Goal: Task Accomplishment & Management: Complete application form

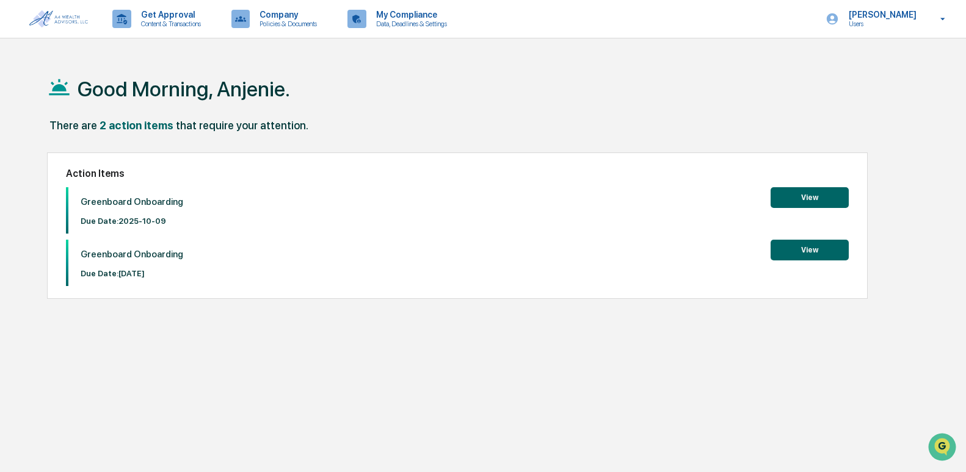
click at [792, 196] on button "View" at bounding box center [809, 197] width 78 height 21
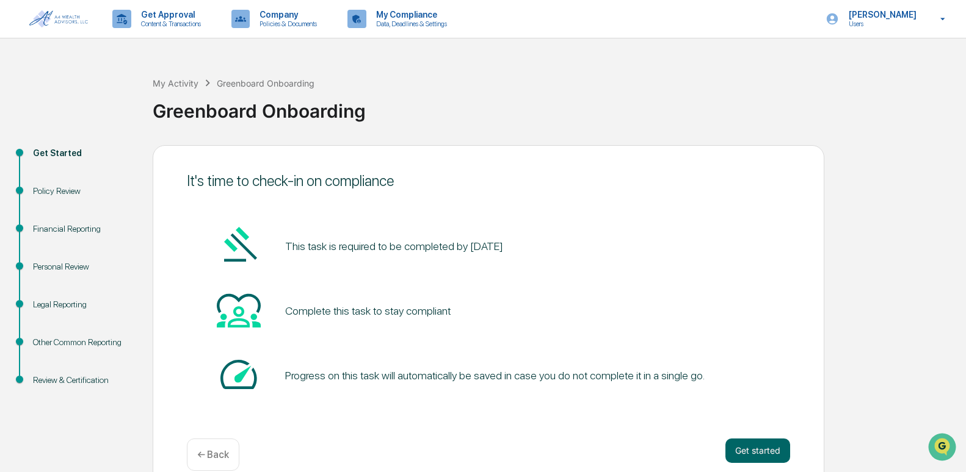
scroll to position [20, 0]
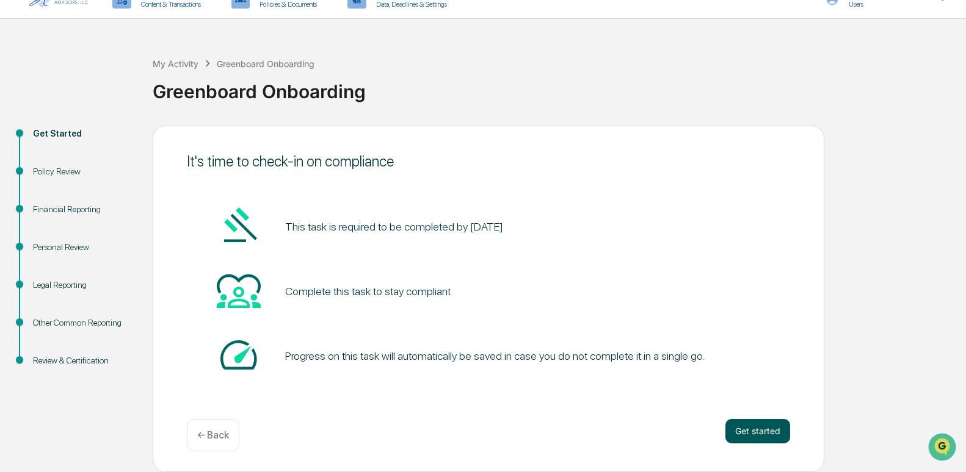
click at [731, 435] on button "Get started" at bounding box center [757, 431] width 65 height 24
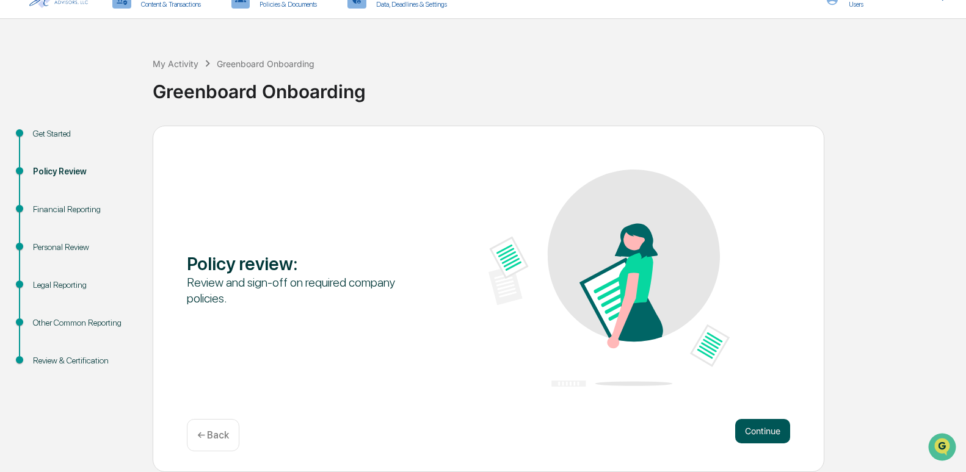
click at [750, 431] on button "Continue" at bounding box center [762, 431] width 55 height 24
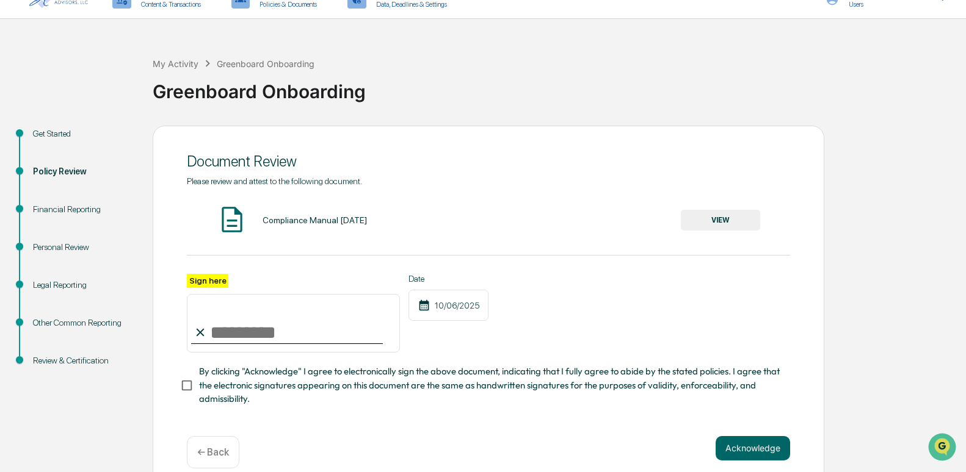
scroll to position [40, 0]
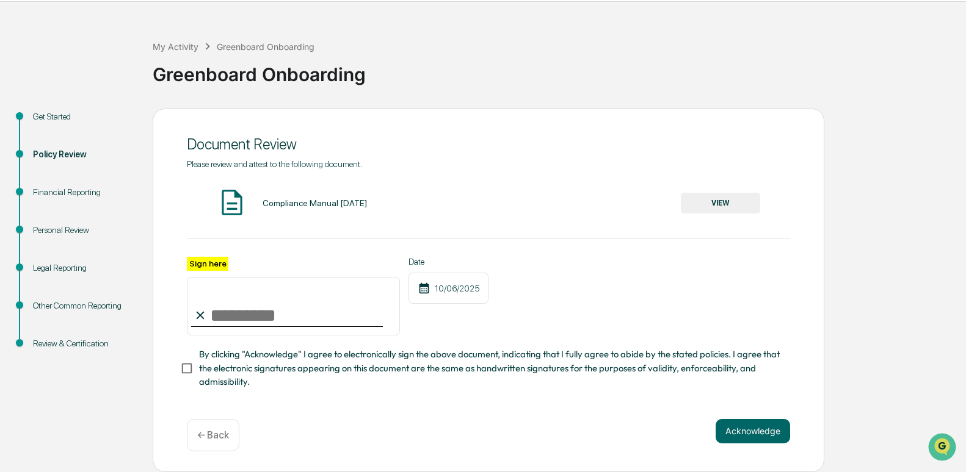
click at [687, 203] on button "VIEW" at bounding box center [720, 203] width 79 height 21
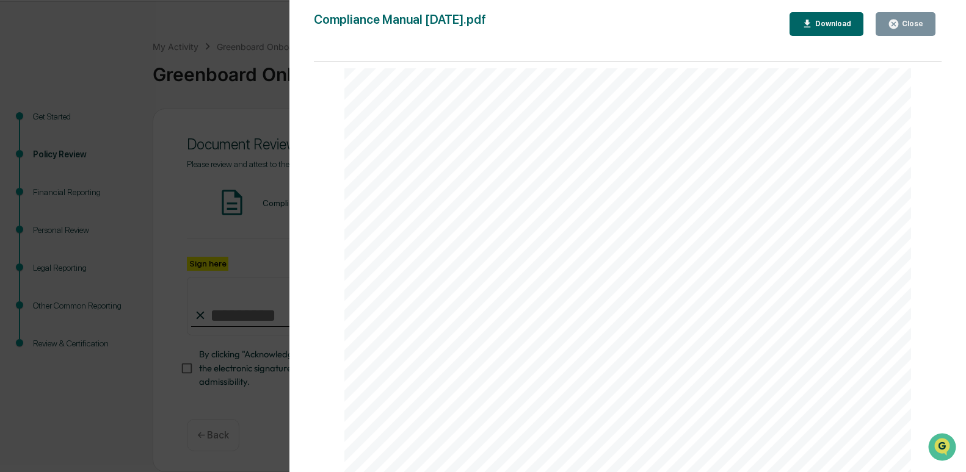
scroll to position [9602, 0]
click at [930, 179] on div "Page 1/76 August 15, 2025 1 Policies & Procedures Manual Page 2/76 August 15, 2…" at bounding box center [627, 273] width 627 height 423
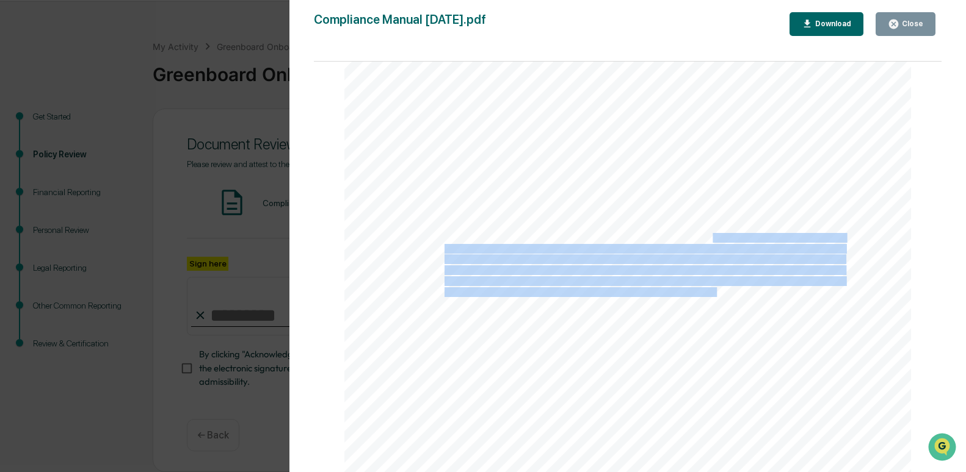
drag, startPoint x: 714, startPoint y: 287, endPoint x: 819, endPoint y: -45, distance: 348.8
click at [819, 0] on html "Get Approval Content & Transactions Company Policies & Documents My Compliance …" at bounding box center [483, 199] width 966 height 472
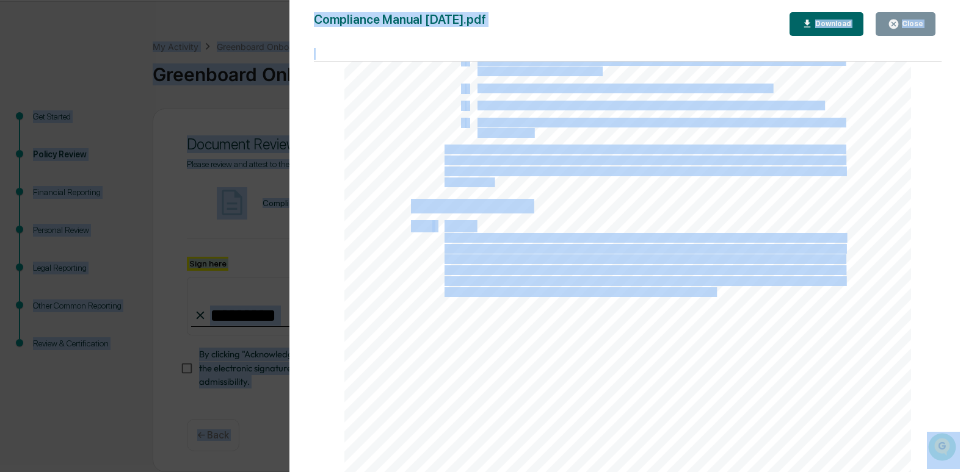
scroll to position [31688, 0]
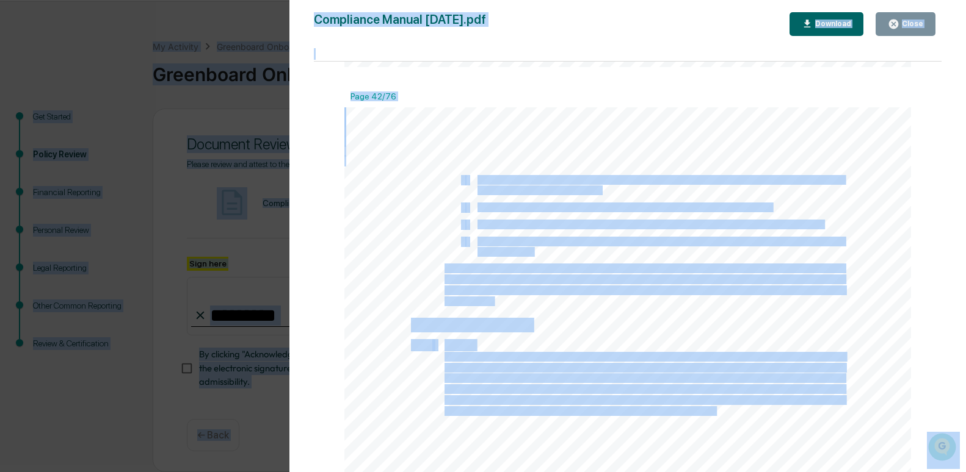
click at [631, 215] on div at bounding box center [627, 473] width 566 height 733
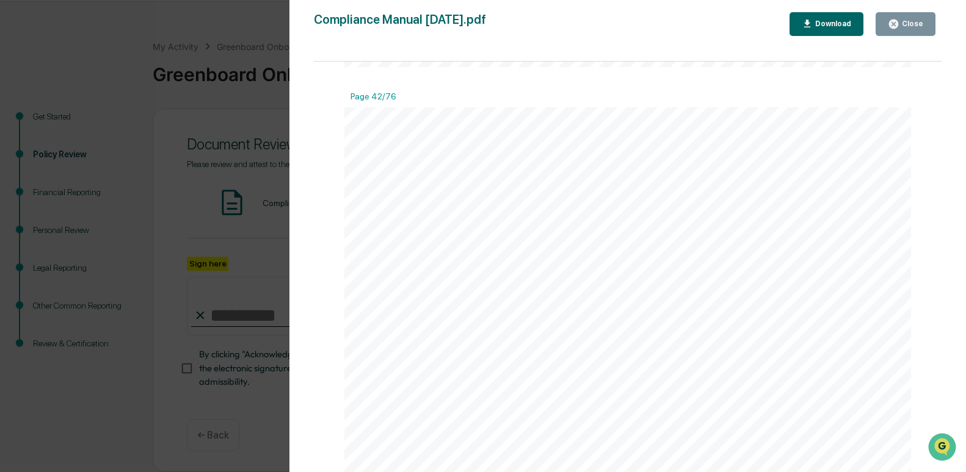
click at [604, 315] on div "August 15, 2025 42 • A second form of ID will be required before proceeding if …" at bounding box center [627, 473] width 566 height 733
click at [604, 315] on div "August 15, 2025 51 • Frequent deposits or withdrawals of funds • Transactions i…" at bounding box center [627, 274] width 566 height 733
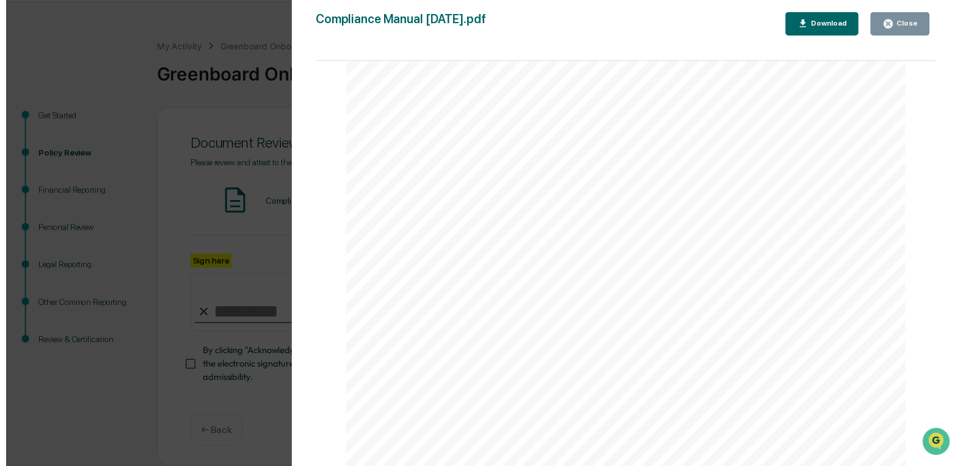
scroll to position [42779, 0]
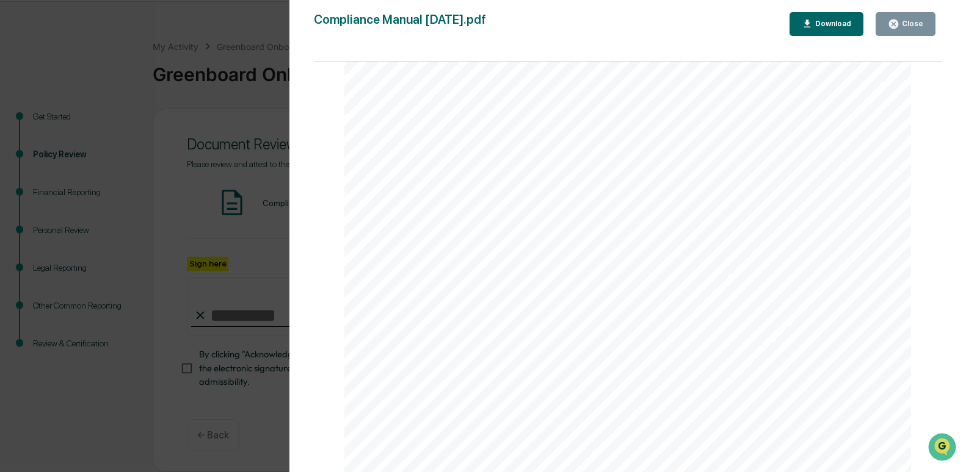
click at [892, 35] on button "Close" at bounding box center [905, 24] width 60 height 24
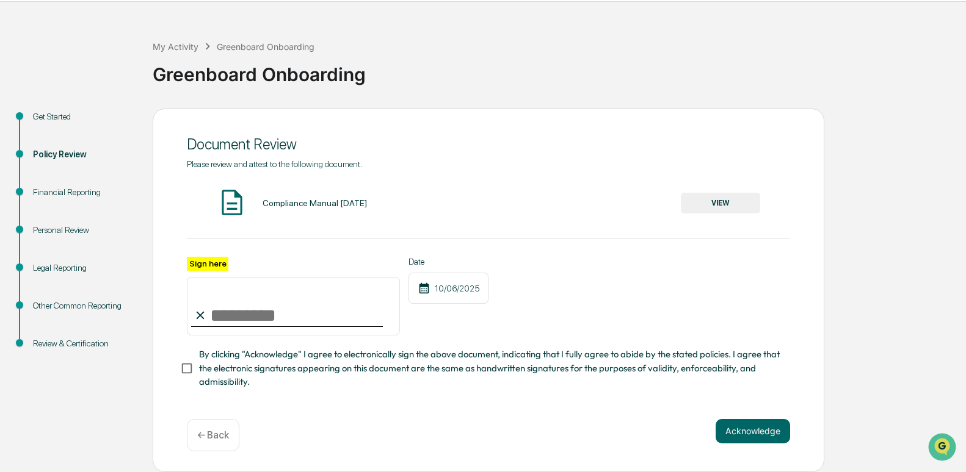
click at [269, 302] on input "Sign here" at bounding box center [293, 306] width 213 height 59
type input "**********"
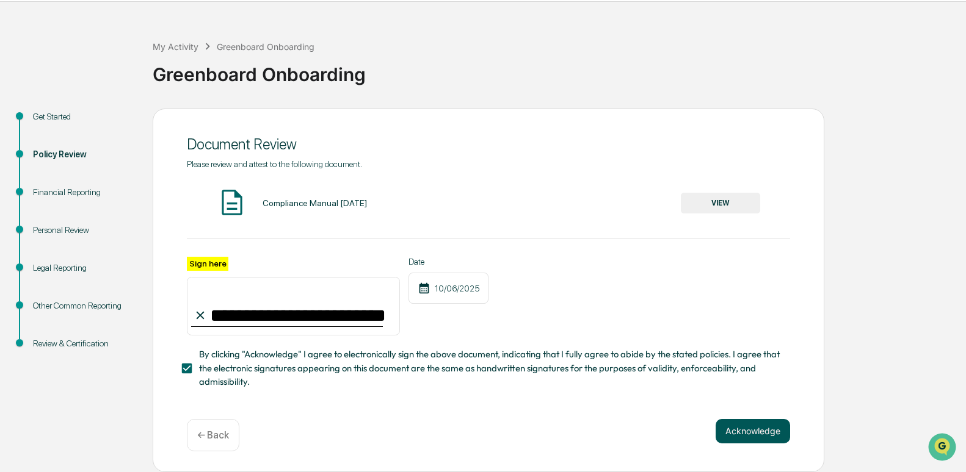
click at [745, 433] on button "Acknowledge" at bounding box center [752, 431] width 74 height 24
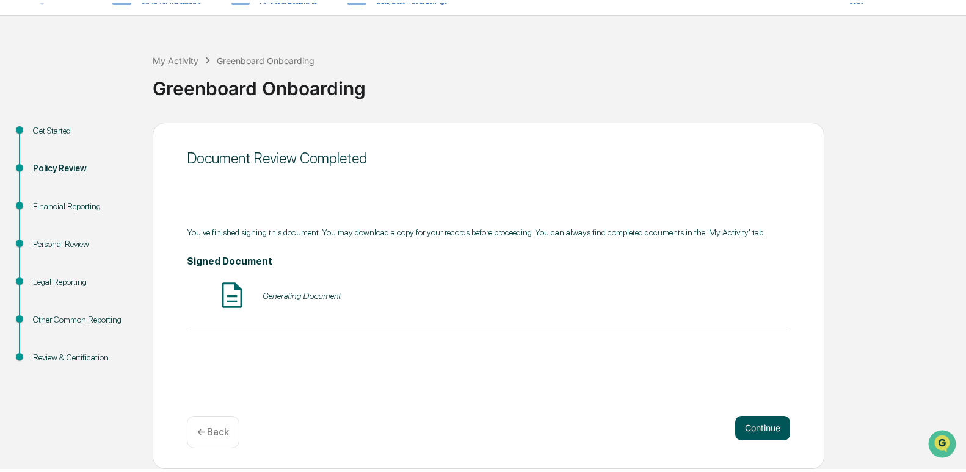
scroll to position [20, 0]
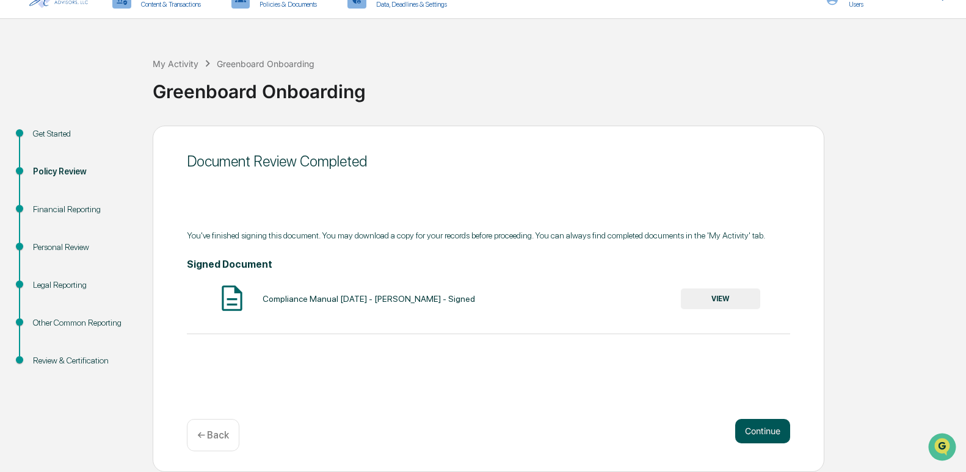
click at [753, 432] on button "Continue" at bounding box center [762, 431] width 55 height 24
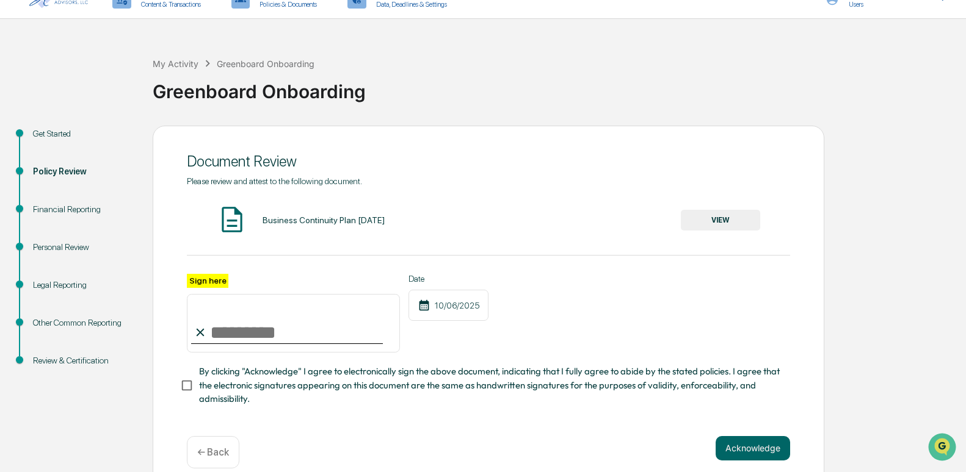
click at [710, 229] on button "VIEW" at bounding box center [720, 220] width 79 height 21
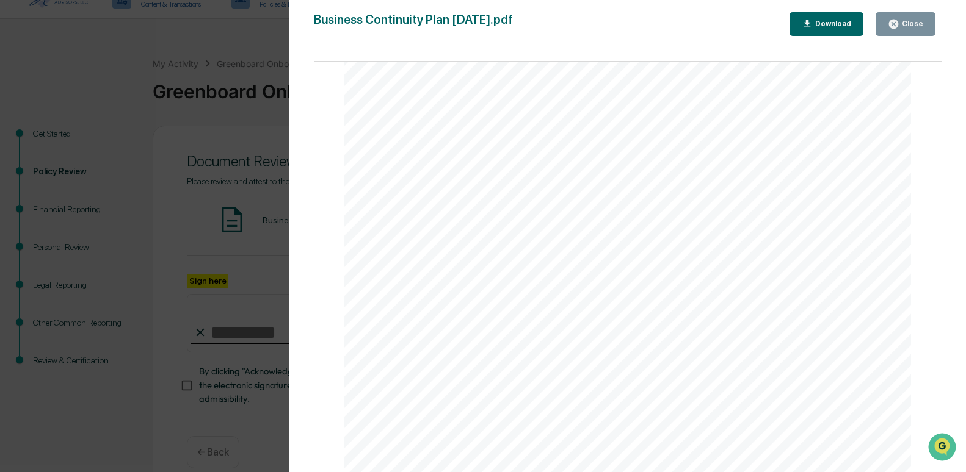
scroll to position [2670, 0]
click at [897, 21] on icon "button" at bounding box center [893, 24] width 9 height 9
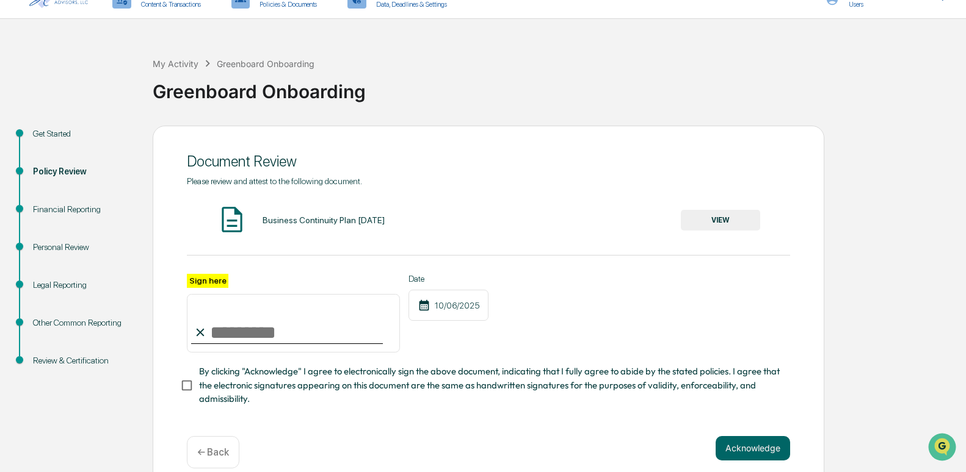
click at [283, 322] on input "Sign here" at bounding box center [293, 323] width 213 height 59
type input "**********"
click at [756, 449] on button "Acknowledge" at bounding box center [752, 448] width 74 height 24
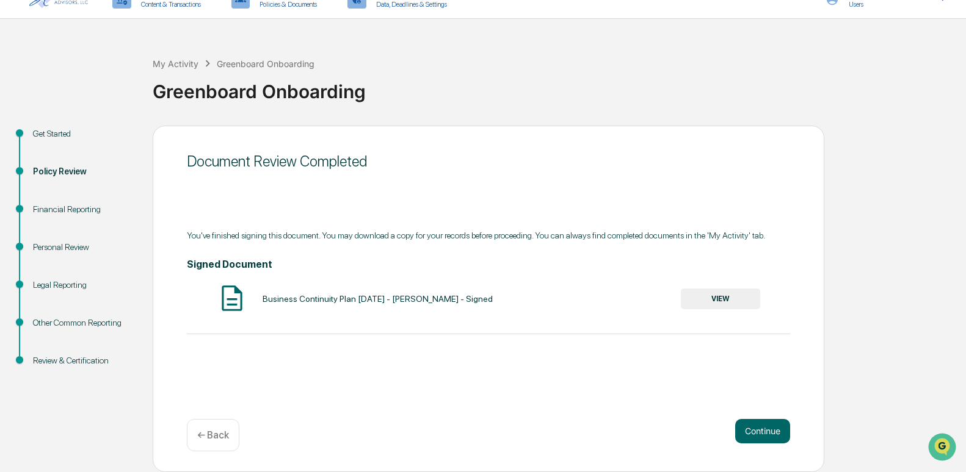
click at [710, 394] on div "Document Review Completed You've finished signing this document. You may downlo…" at bounding box center [488, 299] width 671 height 347
click at [756, 442] on button "Continue" at bounding box center [762, 431] width 55 height 24
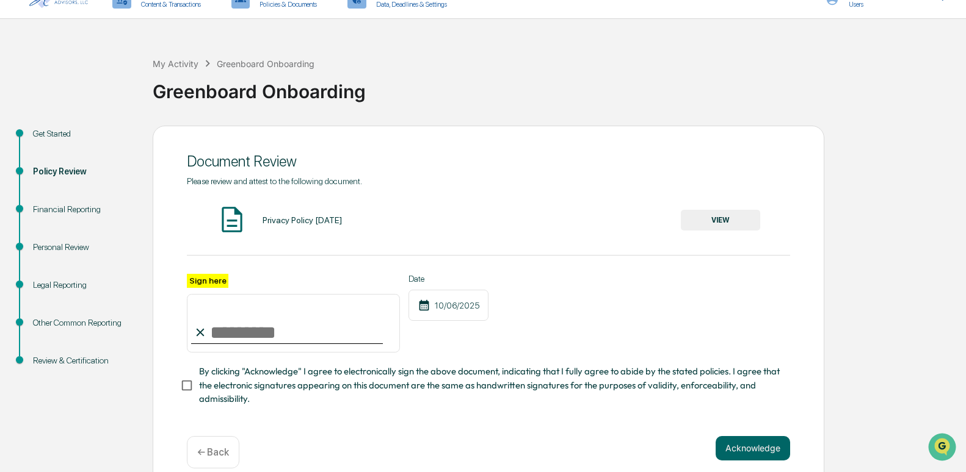
click at [273, 338] on input "Sign here" at bounding box center [293, 323] width 213 height 59
type input "**********"
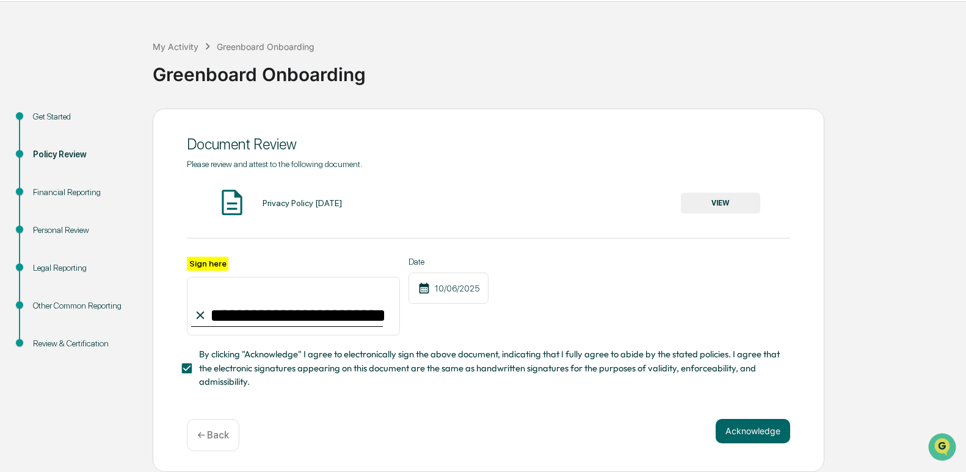
click at [709, 203] on button "VIEW" at bounding box center [720, 203] width 79 height 21
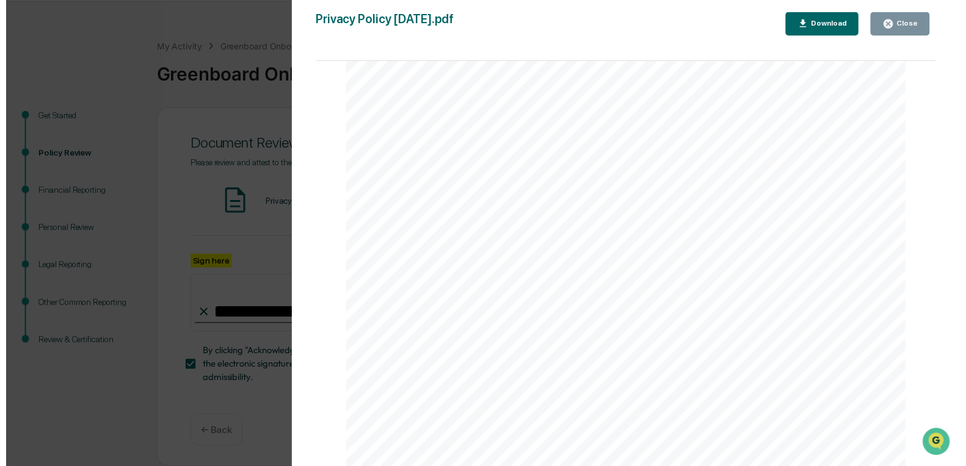
scroll to position [1124, 0]
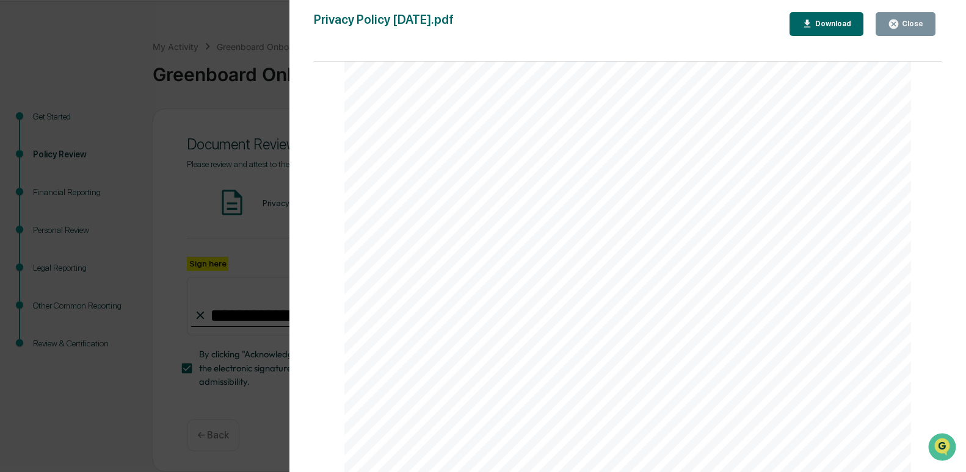
click at [895, 24] on icon "button" at bounding box center [893, 24] width 12 height 12
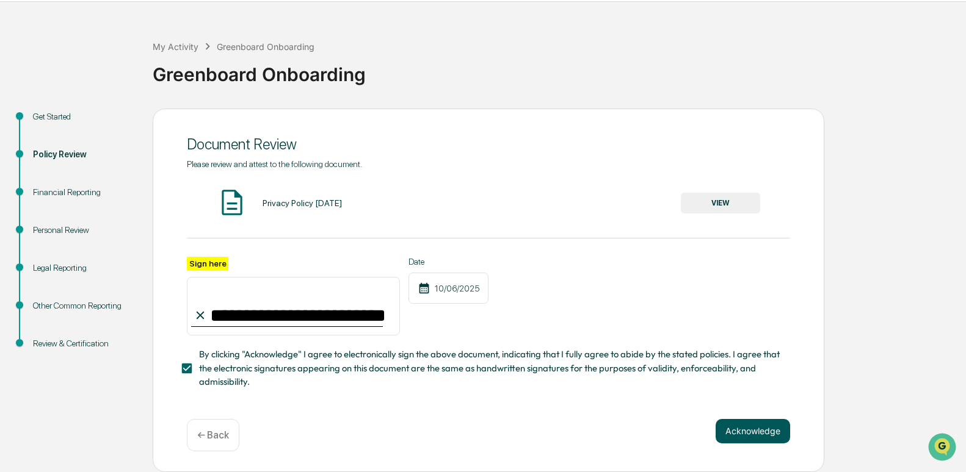
click at [732, 436] on button "Acknowledge" at bounding box center [752, 431] width 74 height 24
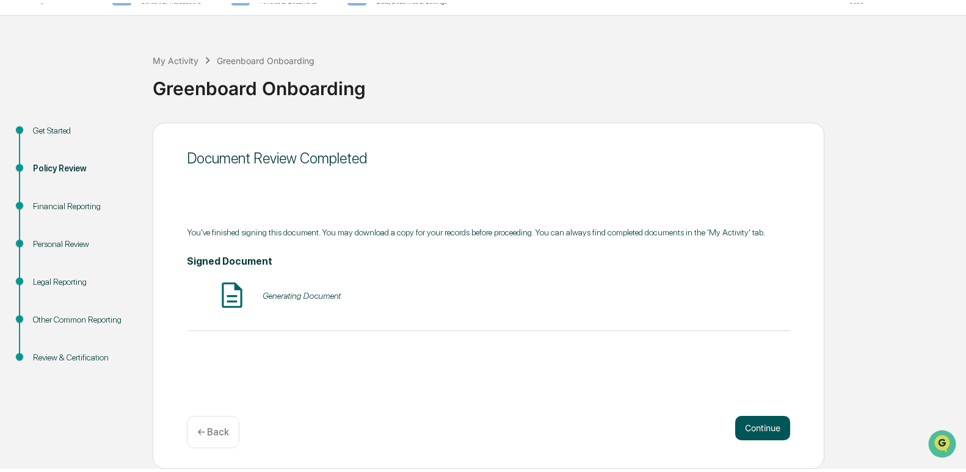
scroll to position [20, 0]
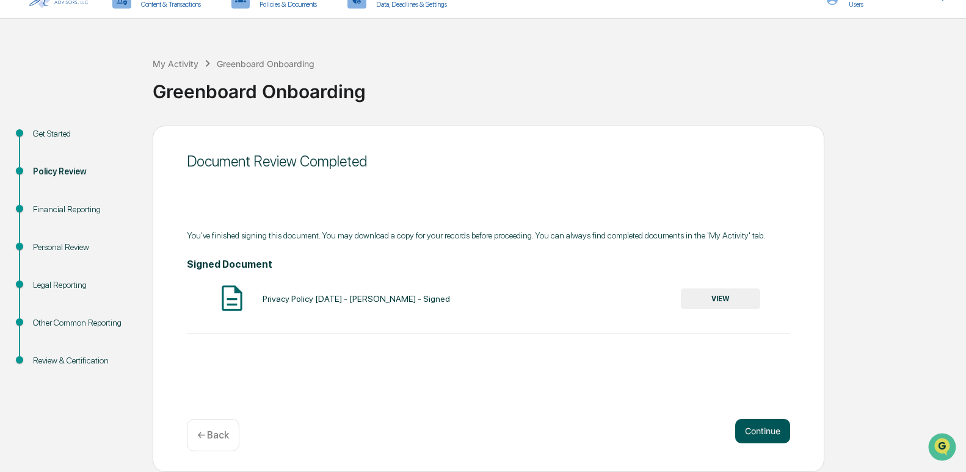
click at [753, 426] on button "Continue" at bounding box center [762, 431] width 55 height 24
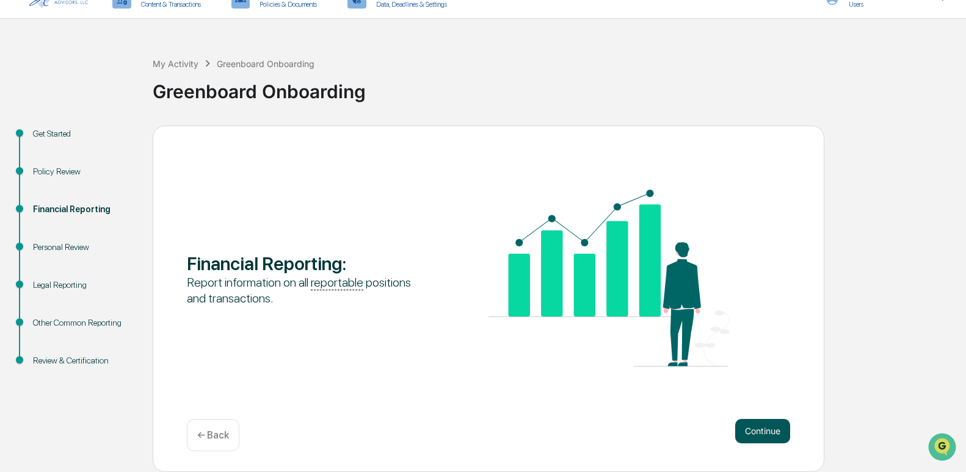
click at [754, 436] on button "Continue" at bounding box center [762, 431] width 55 height 24
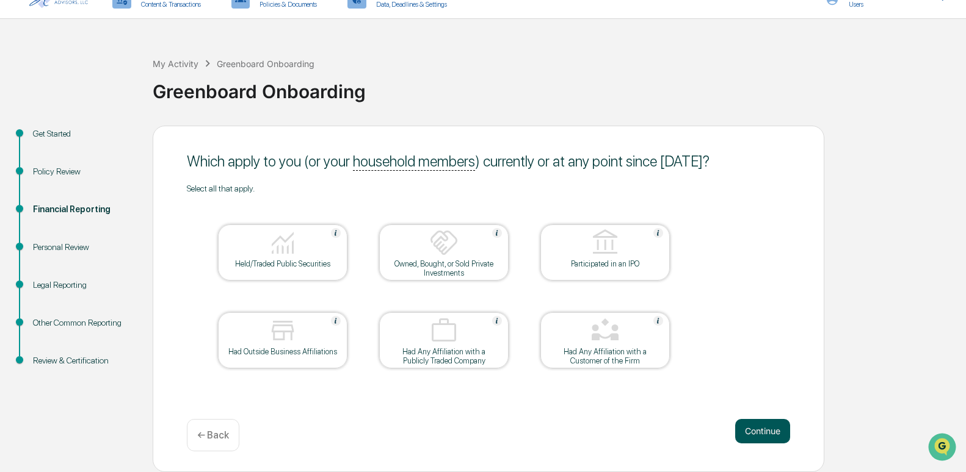
click at [738, 428] on button "Continue" at bounding box center [762, 431] width 55 height 24
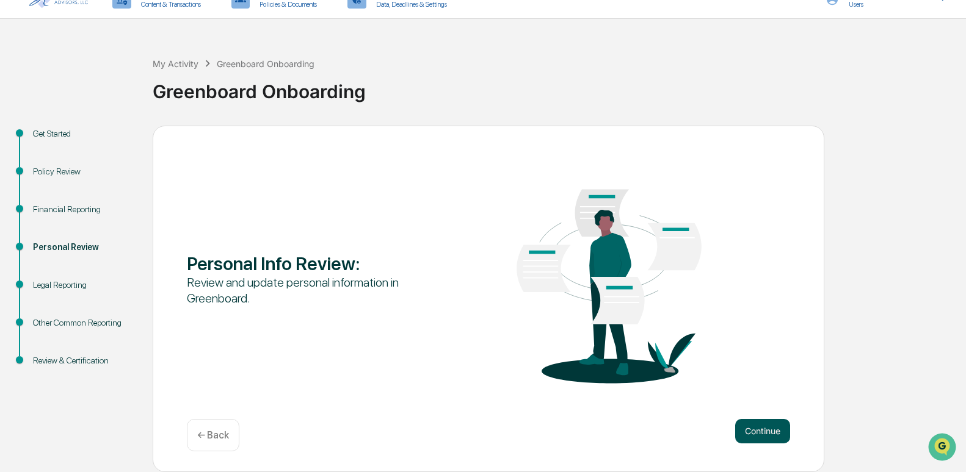
click at [754, 433] on button "Continue" at bounding box center [762, 431] width 55 height 24
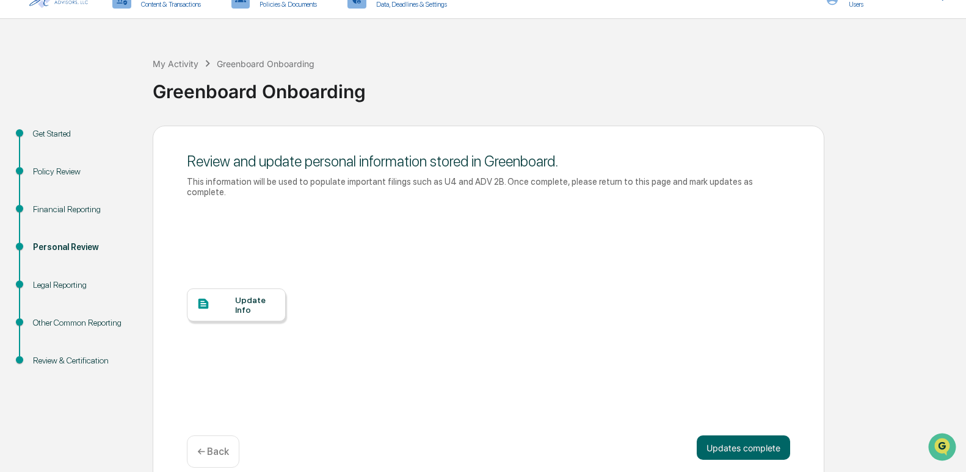
click at [218, 297] on div at bounding box center [216, 304] width 38 height 15
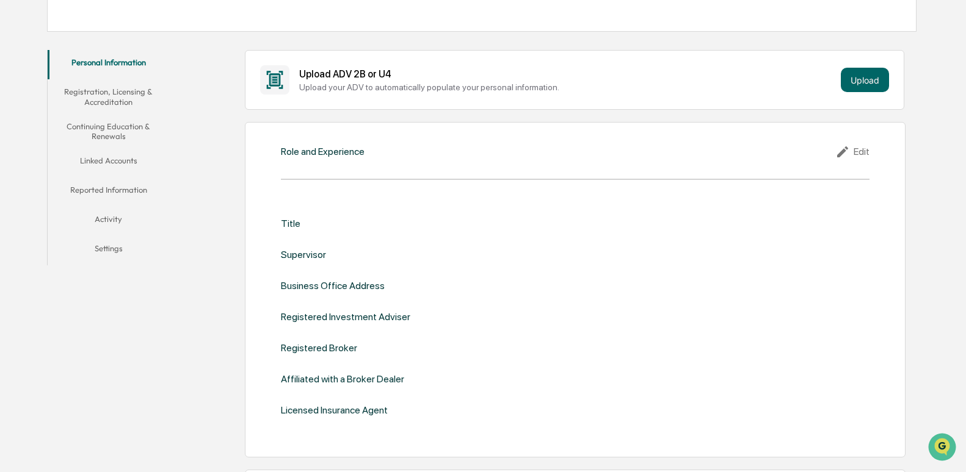
click at [591, 161] on div "Role and Experience Edit Title Supervisor Business Office Address Registered In…" at bounding box center [575, 289] width 661 height 335
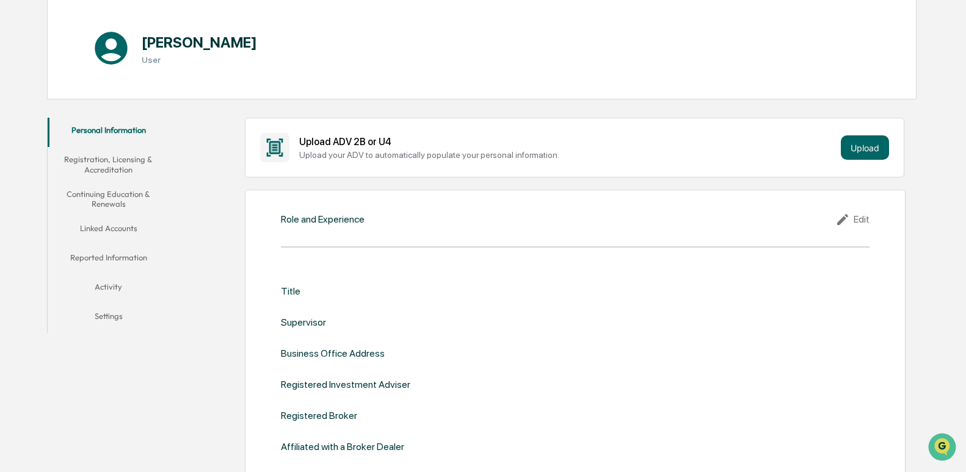
scroll to position [115, 0]
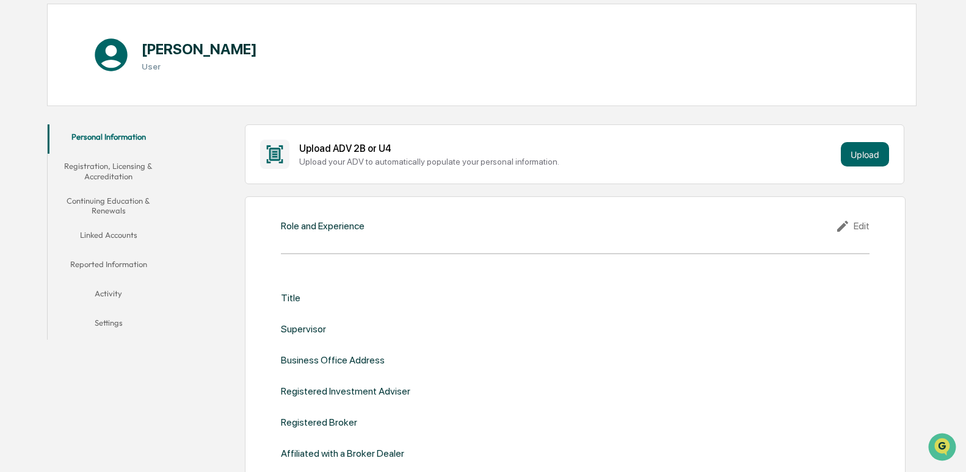
click at [841, 228] on icon at bounding box center [842, 226] width 11 height 11
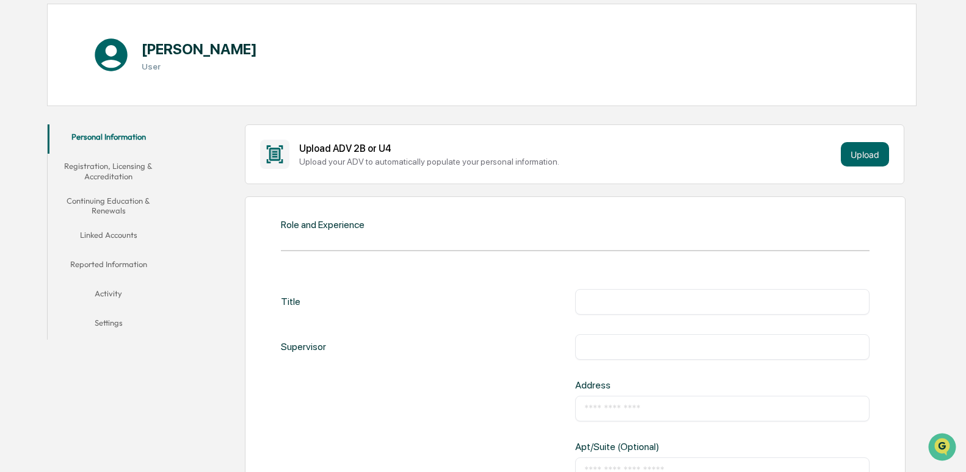
click at [653, 306] on input "text" at bounding box center [722, 302] width 276 height 12
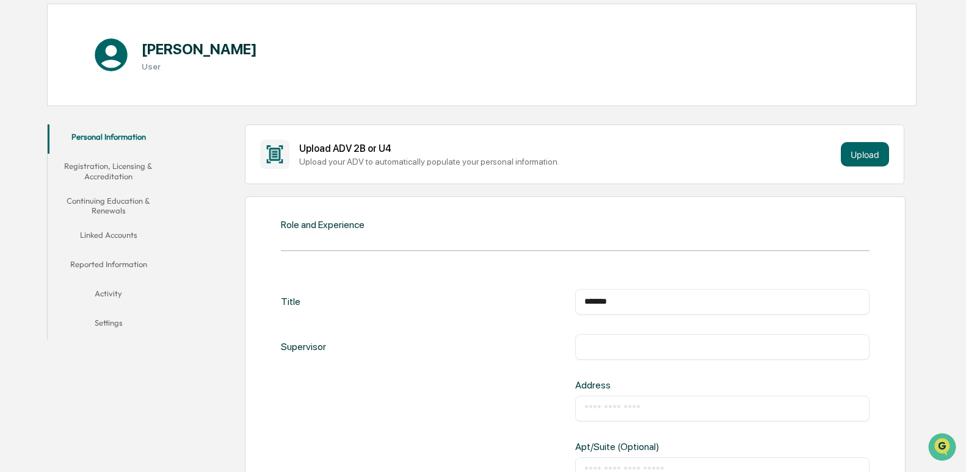
click at [670, 308] on input "******" at bounding box center [722, 302] width 276 height 12
click at [699, 303] on input "**********" at bounding box center [722, 302] width 276 height 12
type input "**********"
click at [614, 352] on input "text" at bounding box center [722, 347] width 276 height 12
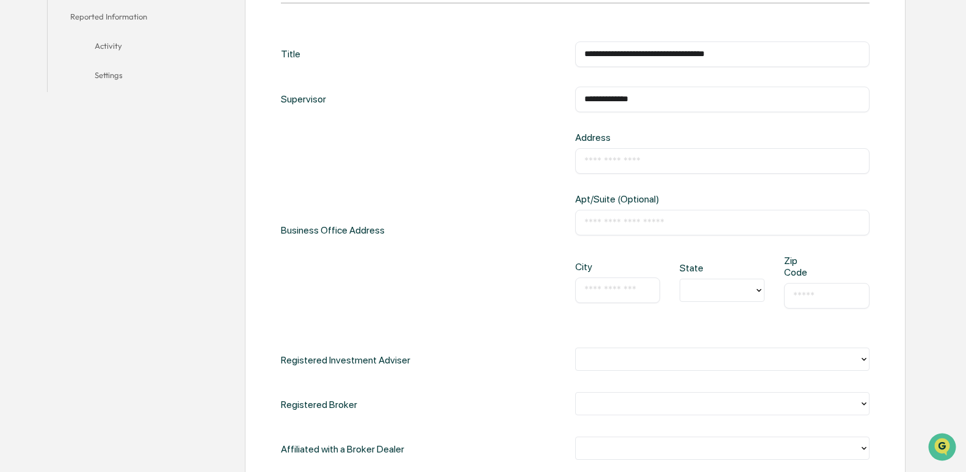
scroll to position [361, 0]
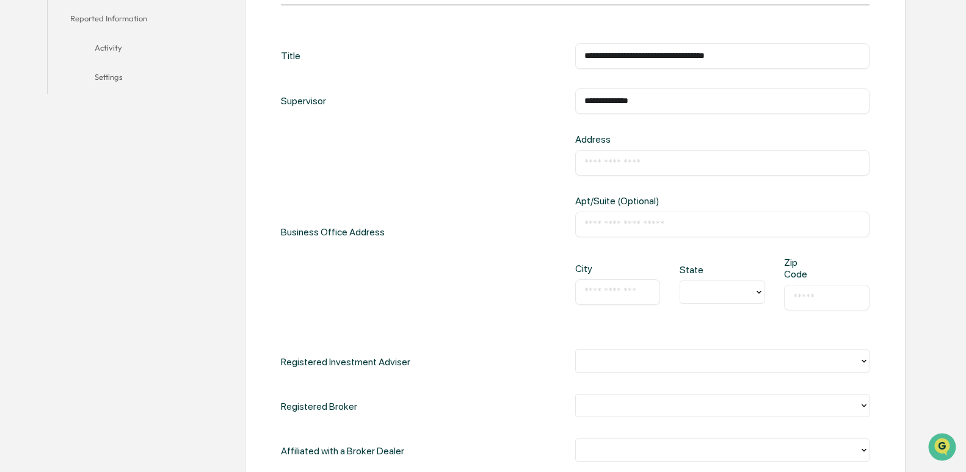
type input "**********"
click at [599, 154] on div "​" at bounding box center [722, 163] width 294 height 26
click at [598, 161] on input "text" at bounding box center [722, 163] width 276 height 12
type input "**********"
click at [593, 286] on input "text" at bounding box center [617, 292] width 67 height 12
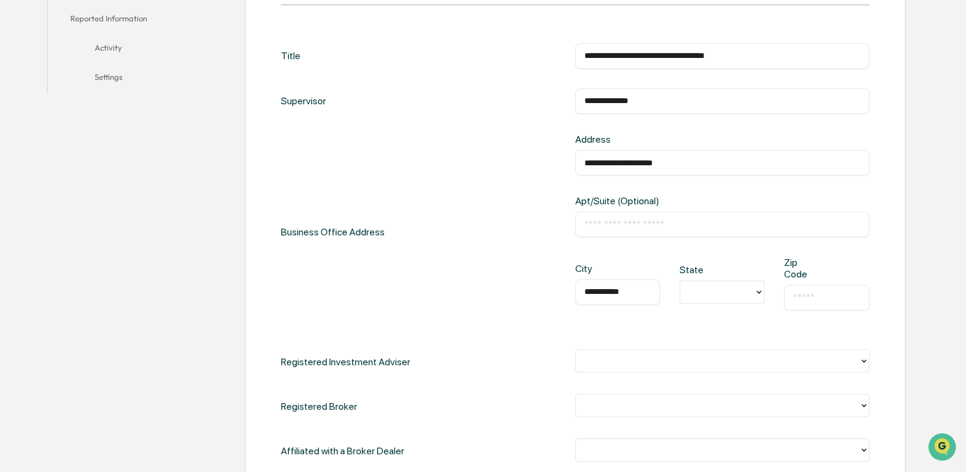
type input "**********"
click at [715, 287] on div at bounding box center [717, 292] width 62 height 14
click at [694, 420] on div "NC" at bounding box center [721, 415] width 85 height 24
click at [819, 292] on input "text" at bounding box center [826, 298] width 67 height 12
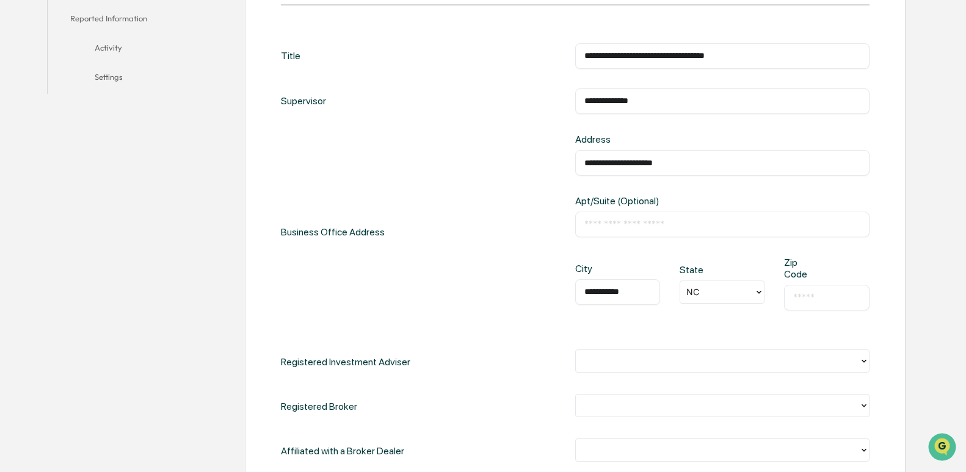
click at [803, 292] on input "text" at bounding box center [826, 298] width 67 height 12
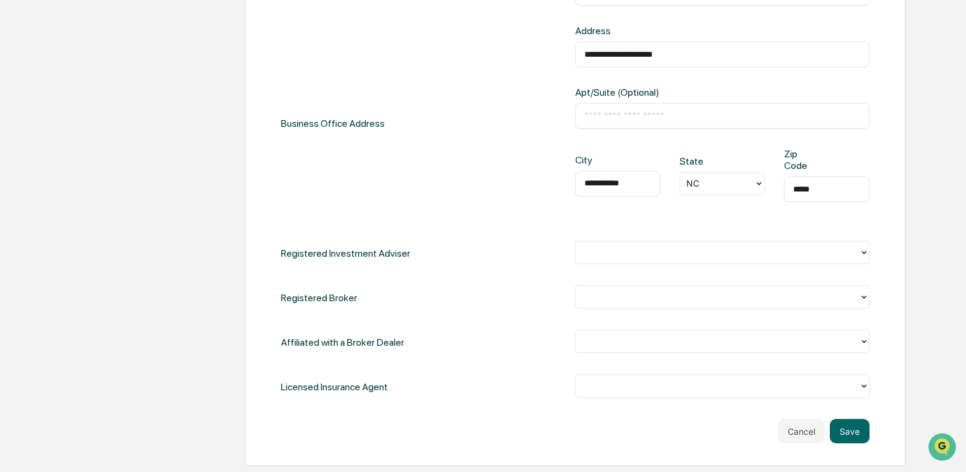
scroll to position [560, 0]
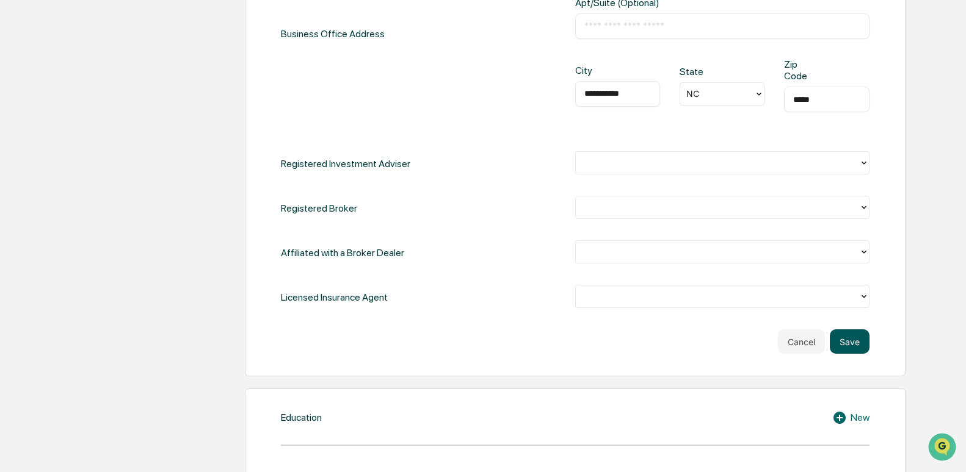
type input "*****"
click at [839, 331] on button "Save" at bounding box center [849, 342] width 40 height 24
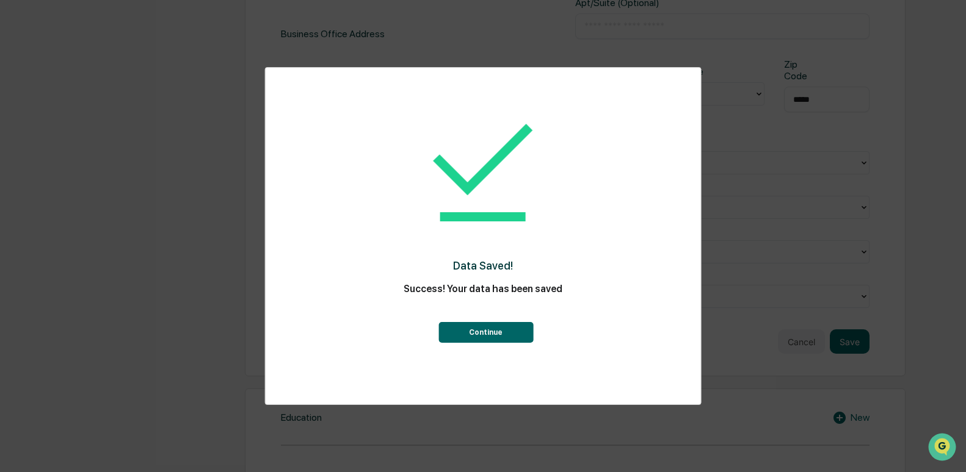
click at [492, 337] on button "Continue" at bounding box center [485, 332] width 95 height 21
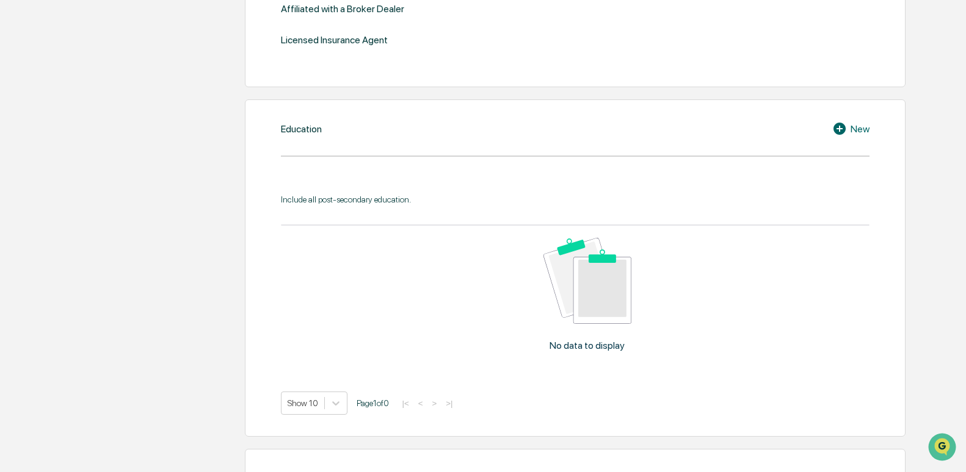
scroll to position [579, 0]
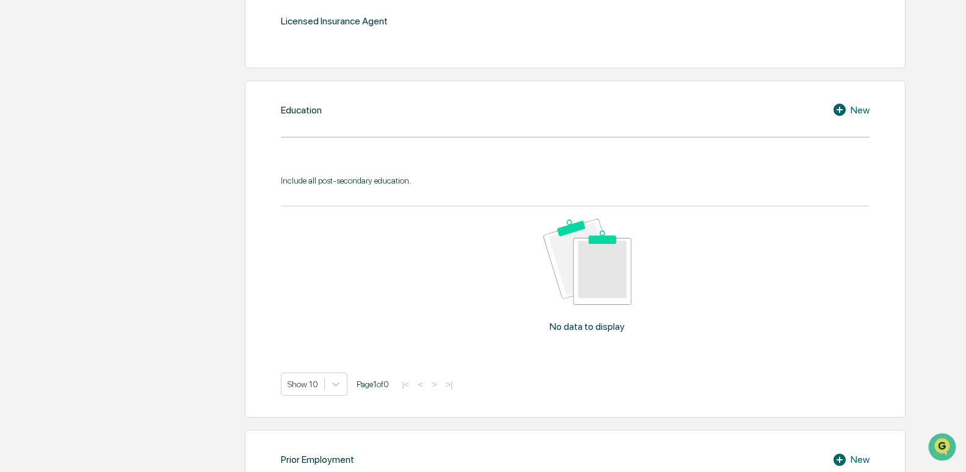
click at [850, 118] on div "Education New Include all post-secondary education. No data to display Show 10 …" at bounding box center [575, 250] width 661 height 338
click at [851, 109] on div "New" at bounding box center [850, 110] width 37 height 15
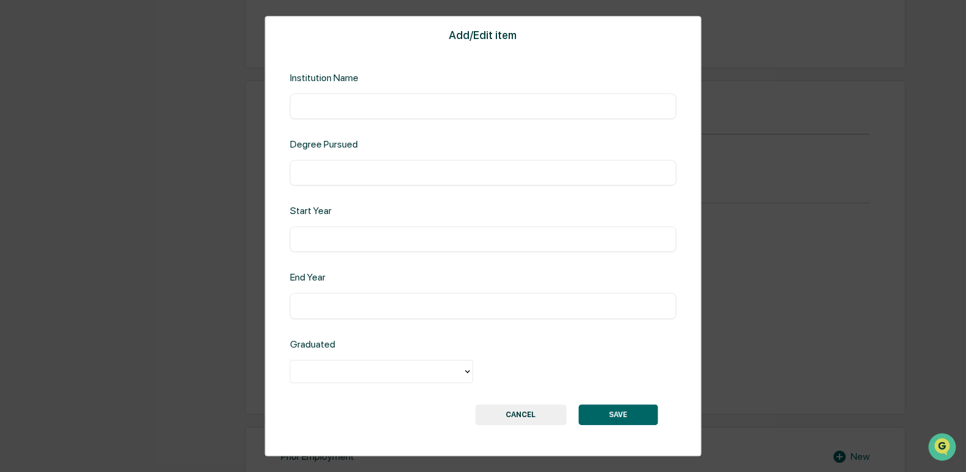
click at [471, 115] on div "​" at bounding box center [483, 106] width 386 height 26
click at [467, 105] on input "text" at bounding box center [483, 106] width 368 height 12
type input "**********"
click at [399, 172] on input "text" at bounding box center [483, 173] width 368 height 12
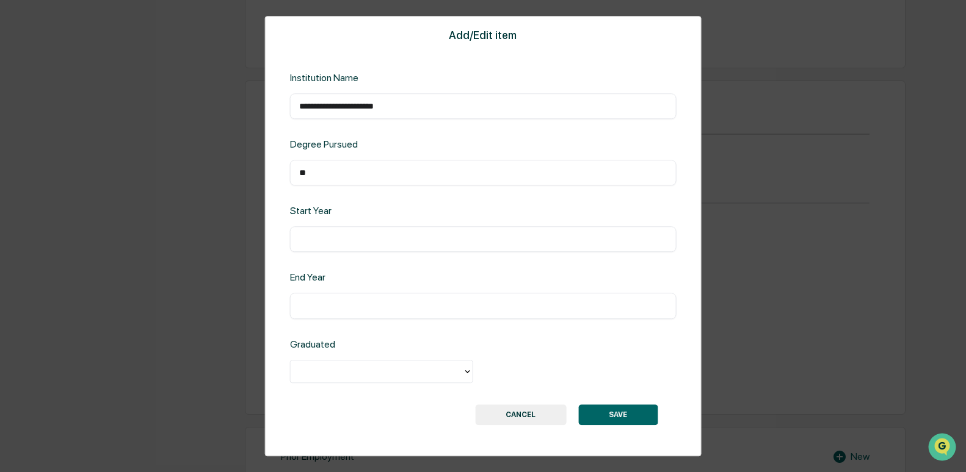
type input "*"
click at [454, 173] on input "**********" at bounding box center [483, 173] width 368 height 12
click at [458, 173] on input "**********" at bounding box center [483, 173] width 368 height 12
type input "**********"
click at [405, 230] on div "​" at bounding box center [483, 240] width 386 height 26
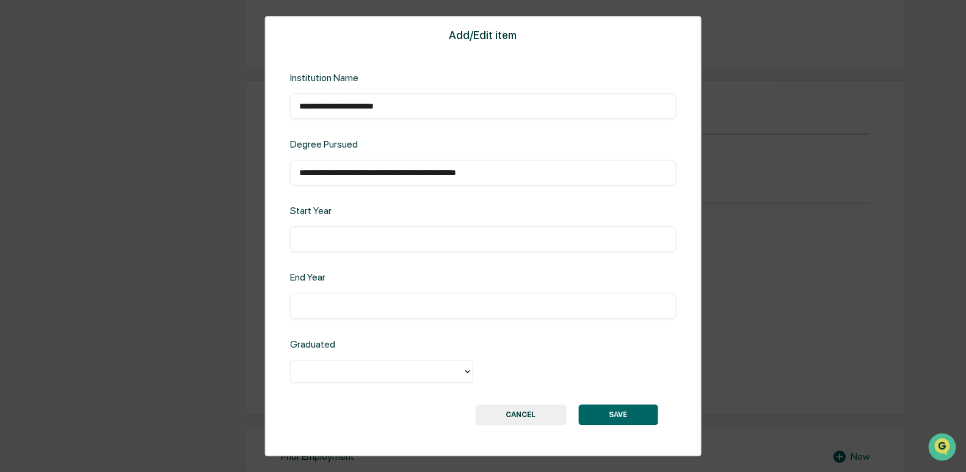
click at [397, 247] on div "​" at bounding box center [483, 240] width 386 height 26
click at [399, 242] on input "text" at bounding box center [483, 240] width 368 height 12
type input "****"
click at [336, 312] on input "text" at bounding box center [483, 306] width 368 height 12
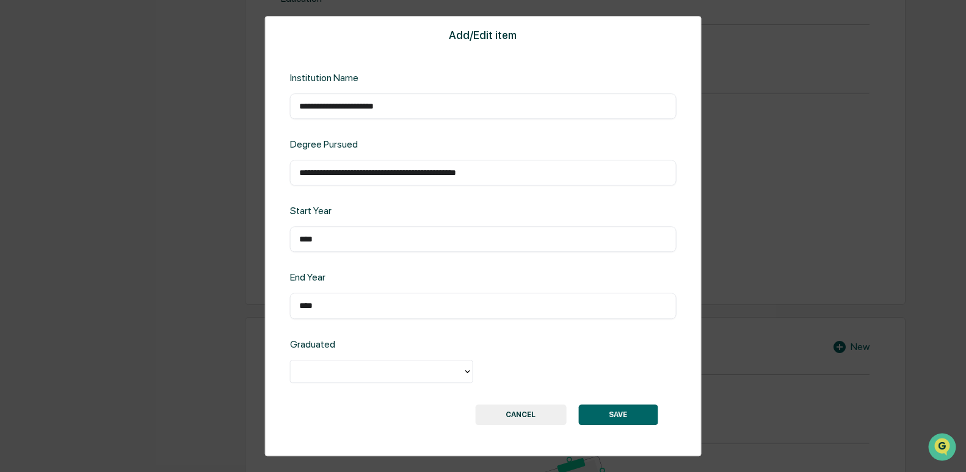
type input "****"
click at [360, 373] on div at bounding box center [377, 371] width 160 height 14
click at [357, 400] on div "Yes" at bounding box center [381, 400] width 183 height 24
click at [621, 419] on button "SAVE" at bounding box center [617, 415] width 79 height 21
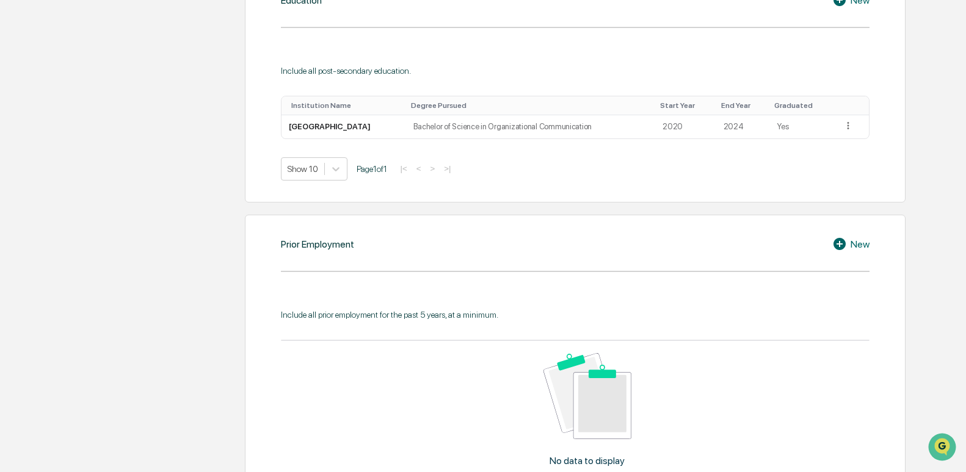
scroll to position [691, 0]
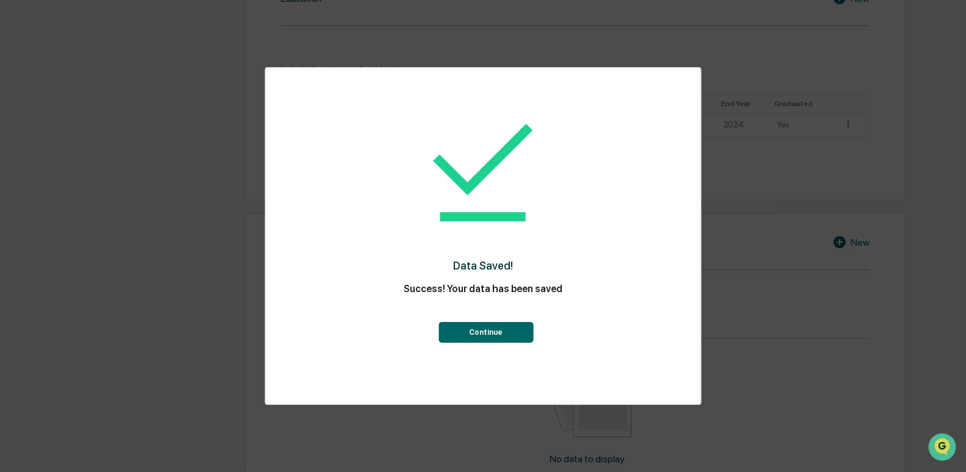
click at [505, 329] on button "Continue" at bounding box center [485, 332] width 95 height 21
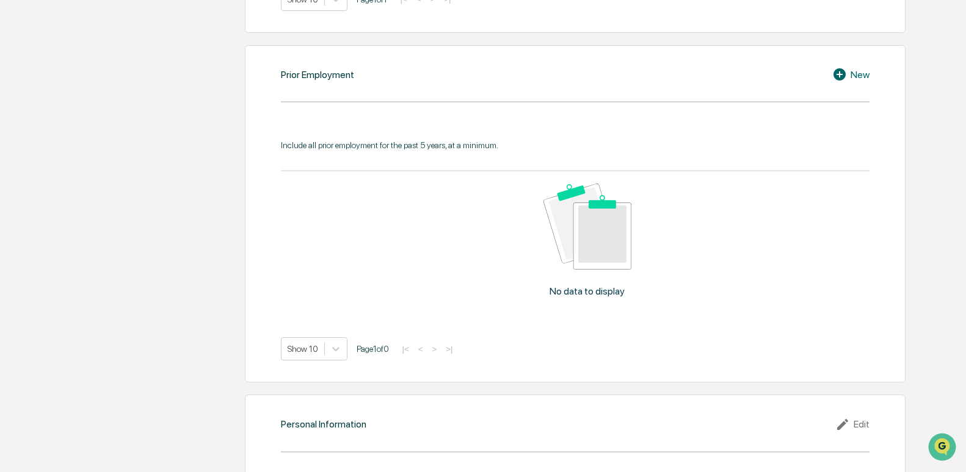
scroll to position [859, 0]
click at [840, 76] on icon at bounding box center [839, 74] width 12 height 12
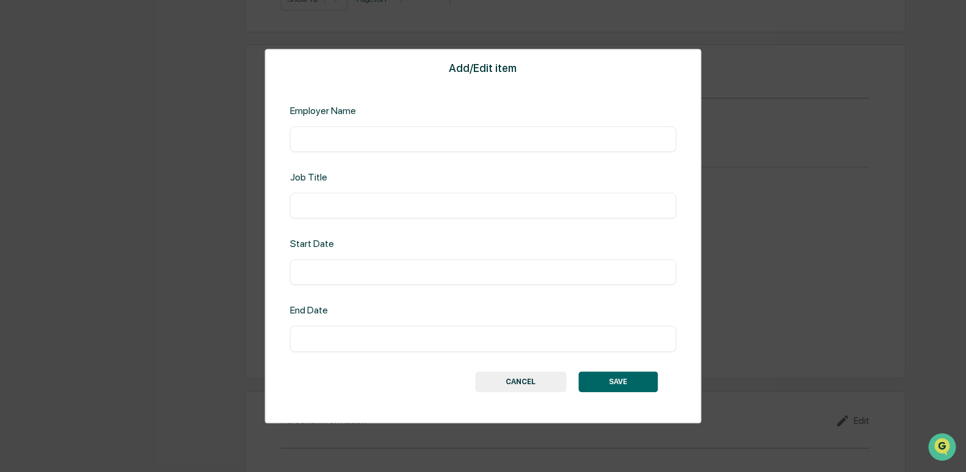
click at [417, 140] on input "text" at bounding box center [483, 139] width 368 height 12
type input "**********"
click at [383, 206] on input "text" at bounding box center [483, 206] width 368 height 12
type input "**********"
click at [338, 273] on input "text" at bounding box center [483, 273] width 368 height 12
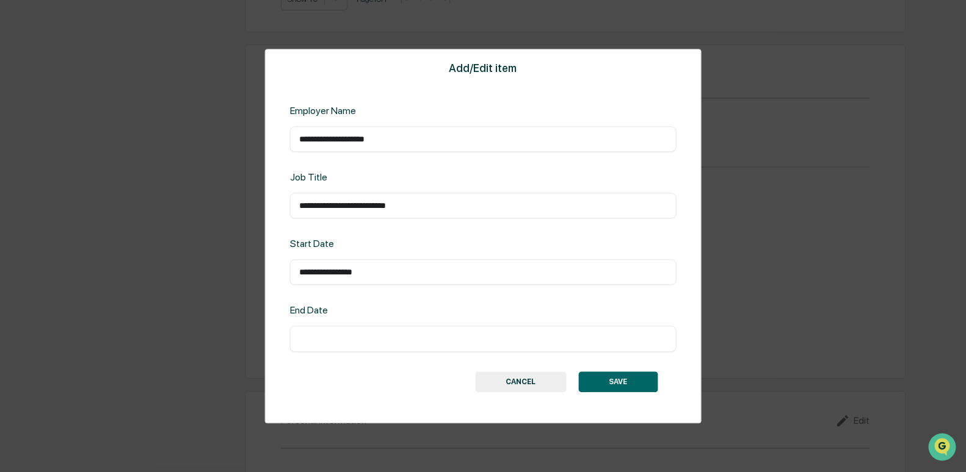
type input "**********"
click at [313, 314] on div "End Date" at bounding box center [377, 311] width 174 height 12
click at [373, 336] on input "text" at bounding box center [483, 339] width 368 height 12
type input "**********"
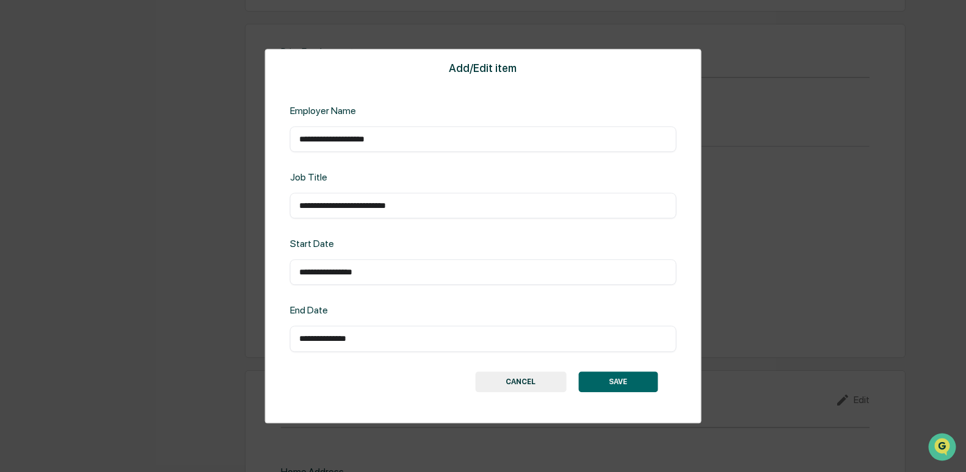
click at [385, 274] on input "**********" at bounding box center [483, 273] width 368 height 12
type input "**********"
click at [634, 380] on button "SAVE" at bounding box center [617, 382] width 79 height 21
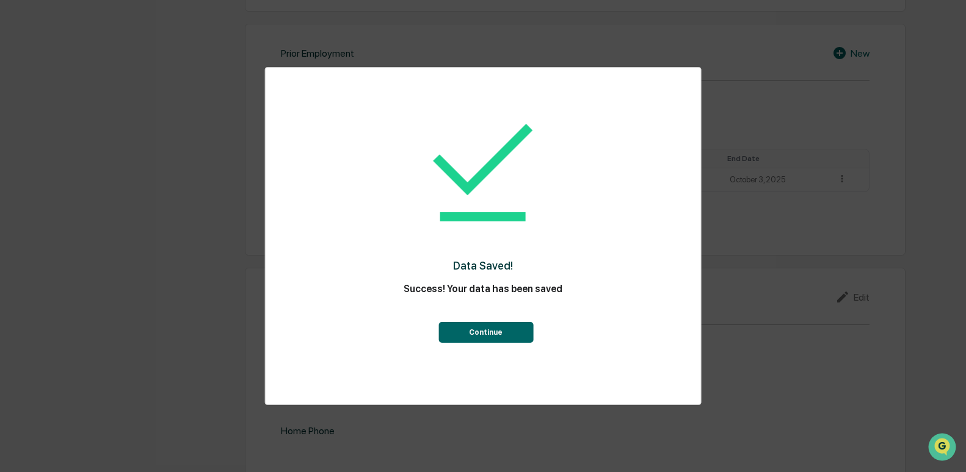
click at [511, 332] on button "Continue" at bounding box center [485, 332] width 95 height 21
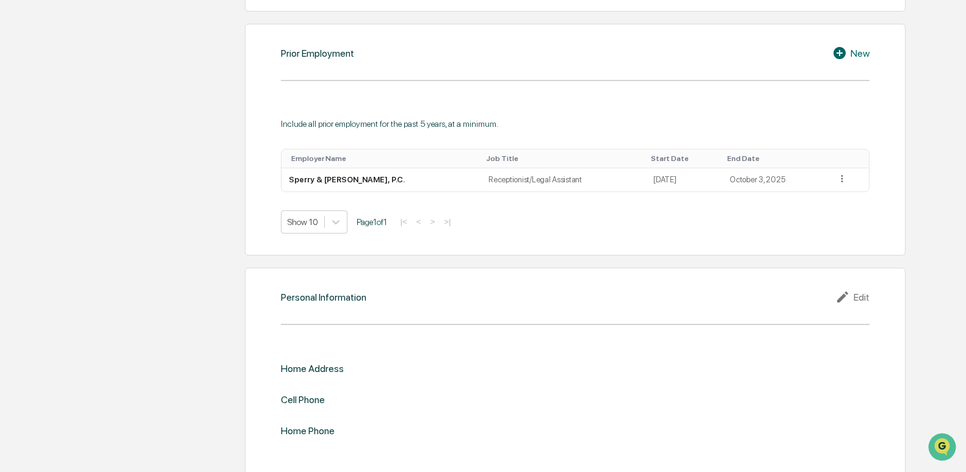
scroll to position [892, 0]
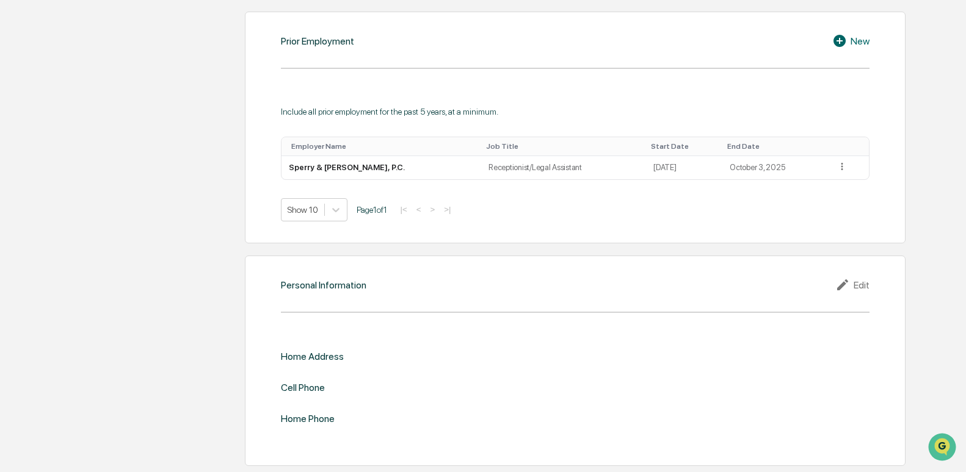
click at [848, 288] on icon at bounding box center [844, 285] width 18 height 15
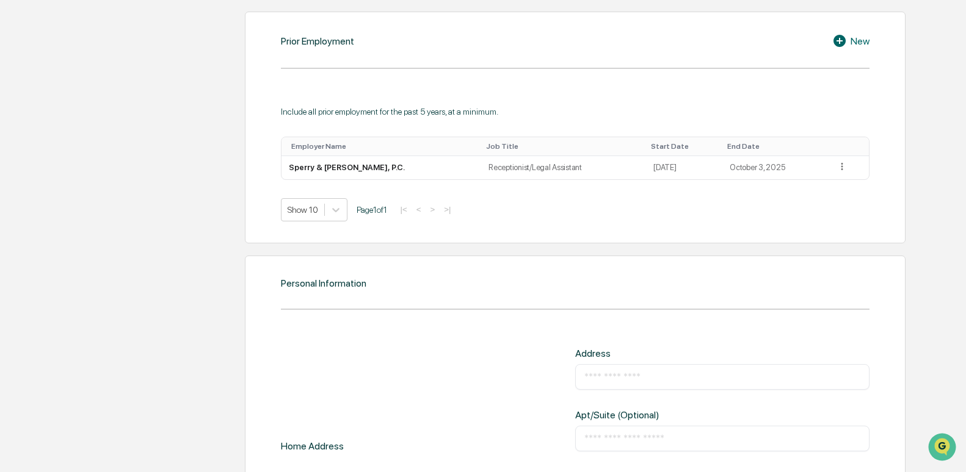
scroll to position [1005, 0]
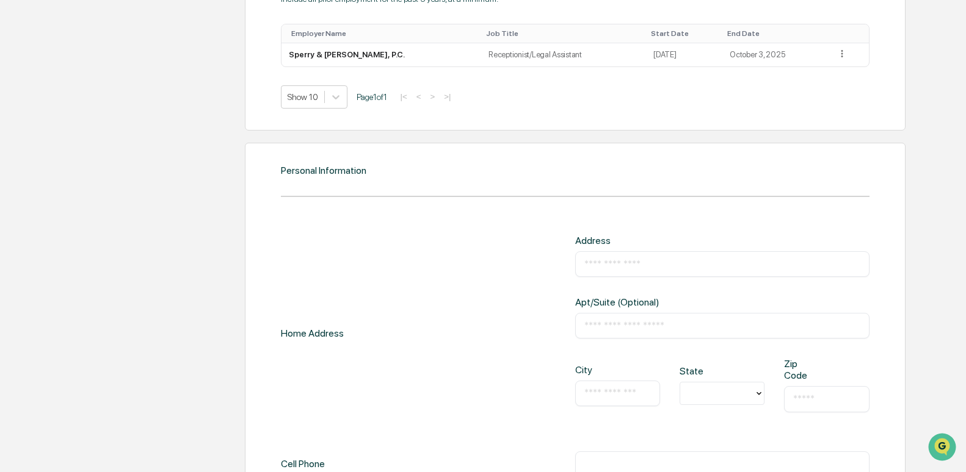
click at [620, 261] on input "text" at bounding box center [722, 264] width 276 height 12
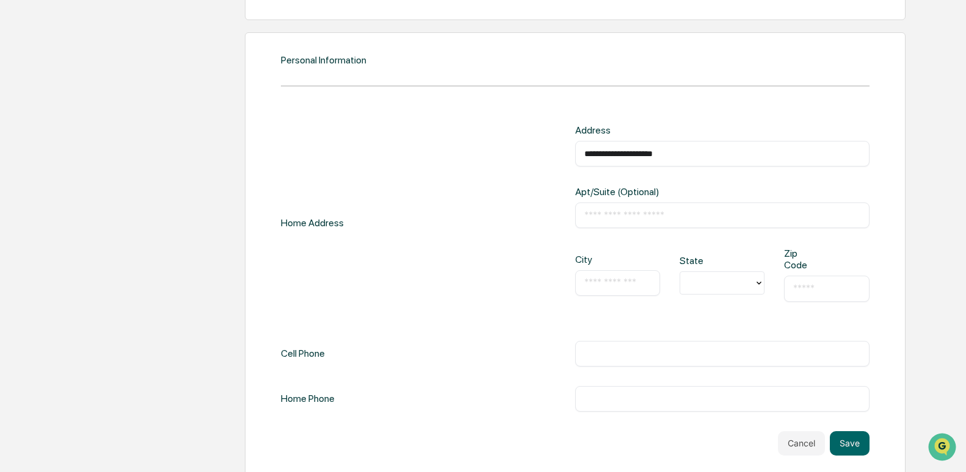
type input "**********"
click at [616, 278] on input "text" at bounding box center [617, 283] width 67 height 12
type input "**********"
click at [727, 276] on div at bounding box center [717, 283] width 62 height 14
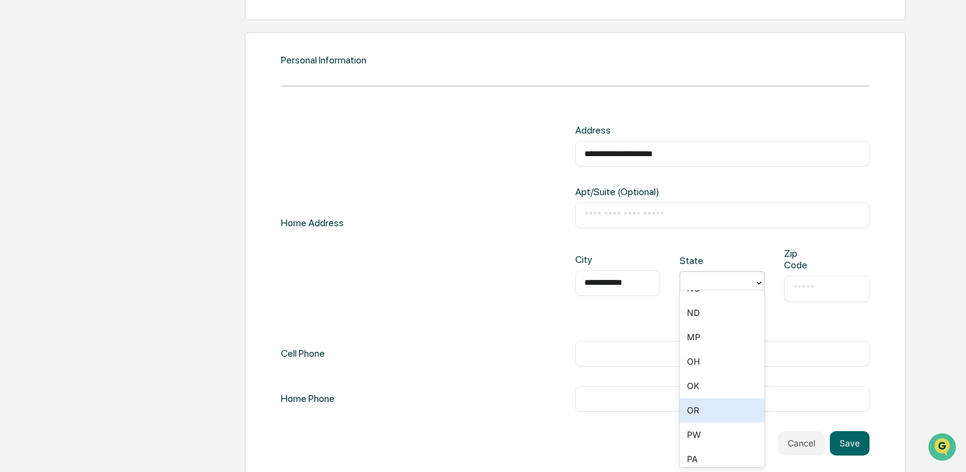
drag, startPoint x: 695, startPoint y: 343, endPoint x: 688, endPoint y: 406, distance: 63.8
click at [688, 406] on div "None AL AK AS AZ AR CA CO CT DE DC FM FL GA GU HI ID IL IN IA KS KY LA ME MH MD…" at bounding box center [721, 379] width 85 height 177
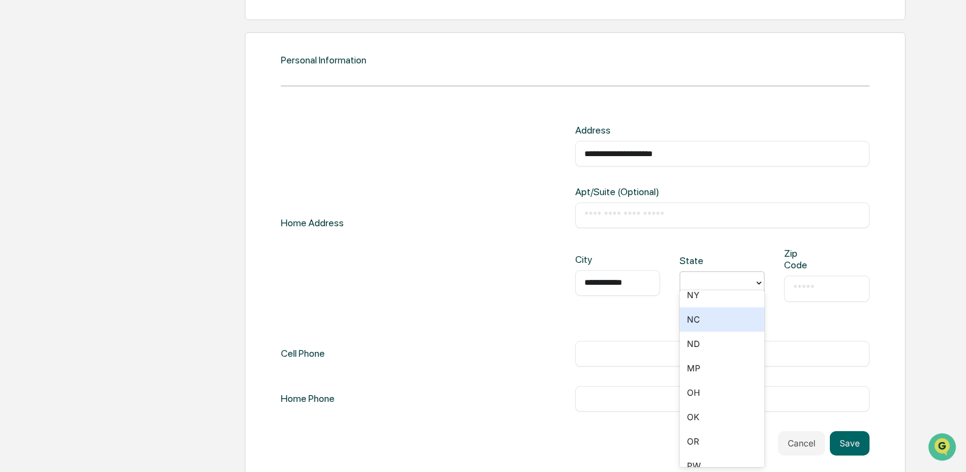
click at [710, 316] on div "NC" at bounding box center [721, 320] width 85 height 24
click at [831, 283] on input "text" at bounding box center [826, 289] width 67 height 12
type input "*****"
click at [624, 348] on input "text" at bounding box center [722, 354] width 276 height 12
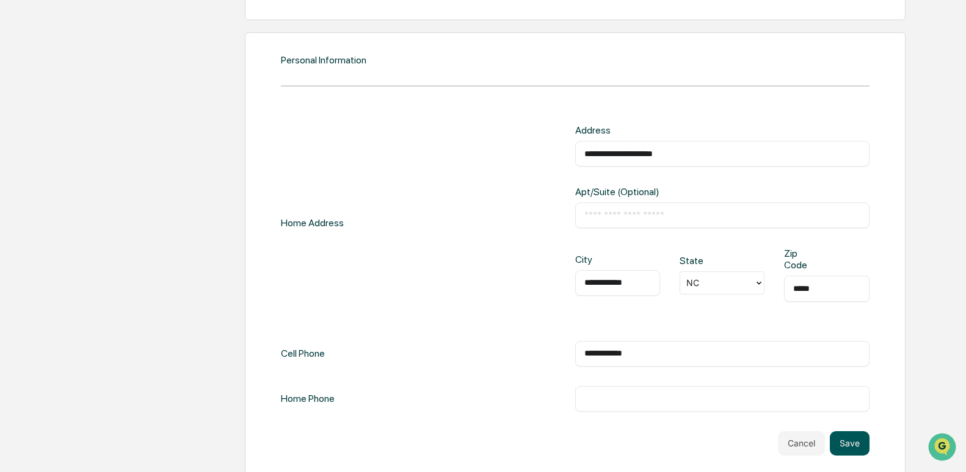
type input "**********"
click at [851, 437] on button "Save" at bounding box center [849, 444] width 40 height 24
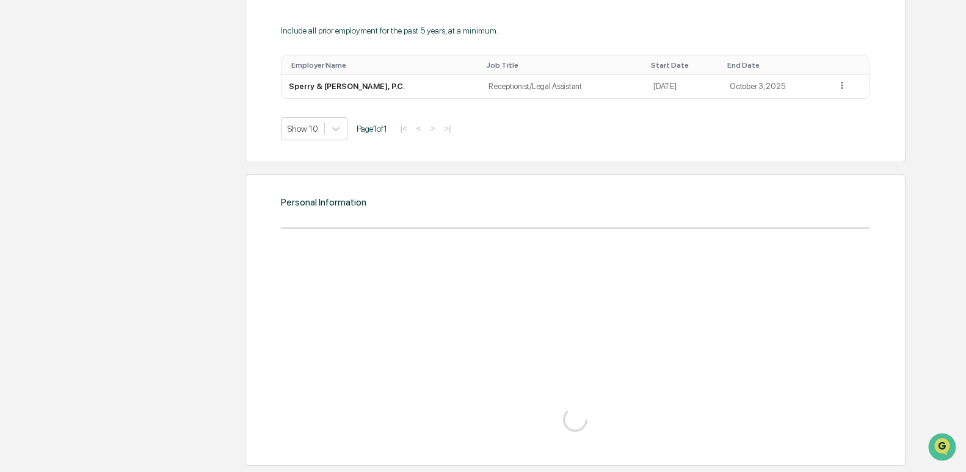
scroll to position [1116, 0]
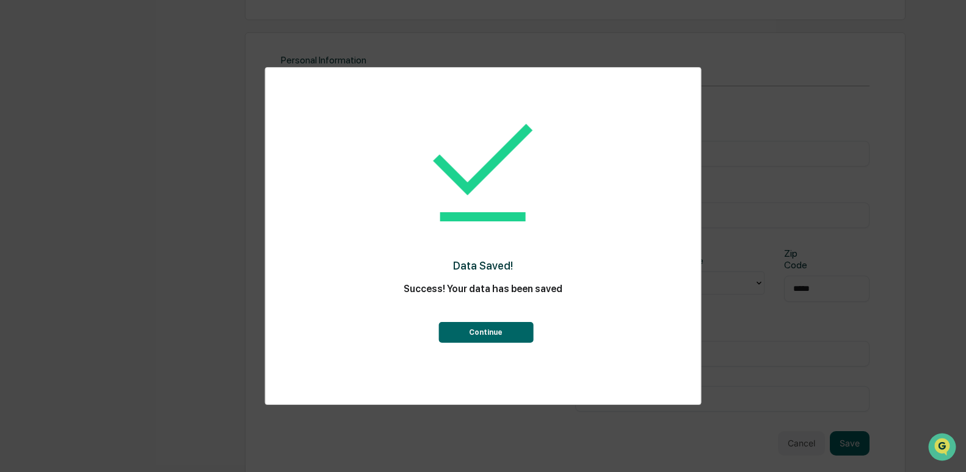
click at [500, 341] on button "Continue" at bounding box center [485, 332] width 95 height 21
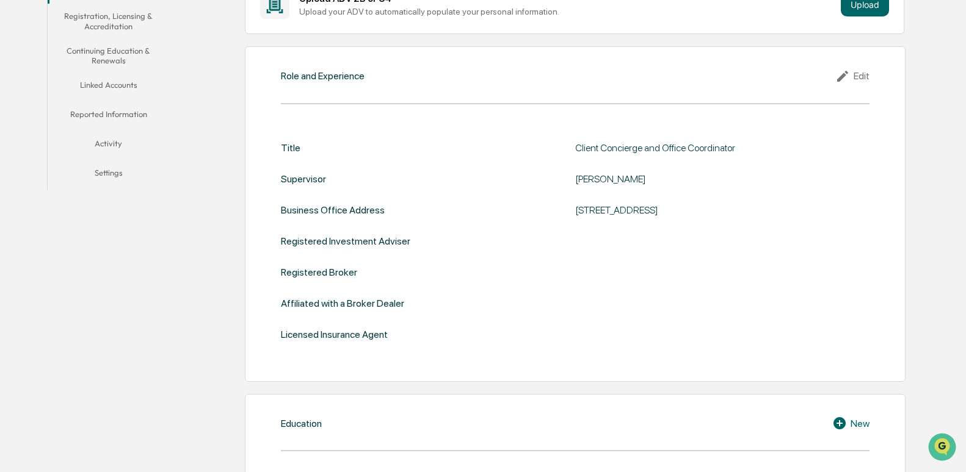
scroll to position [266, 0]
click at [854, 78] on div "Edit" at bounding box center [852, 75] width 34 height 15
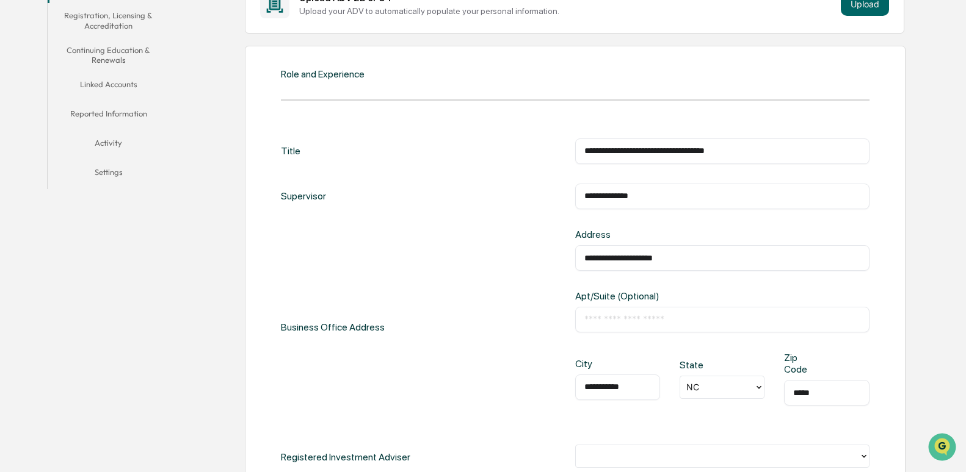
drag, startPoint x: 687, startPoint y: 259, endPoint x: 568, endPoint y: 249, distance: 119.4
click at [568, 249] on div "**********" at bounding box center [575, 327] width 588 height 197
drag, startPoint x: 635, startPoint y: 383, endPoint x: 570, endPoint y: 379, distance: 64.8
click at [570, 379] on div "**********" at bounding box center [575, 327] width 588 height 197
drag, startPoint x: 828, startPoint y: 383, endPoint x: 760, endPoint y: 381, distance: 68.4
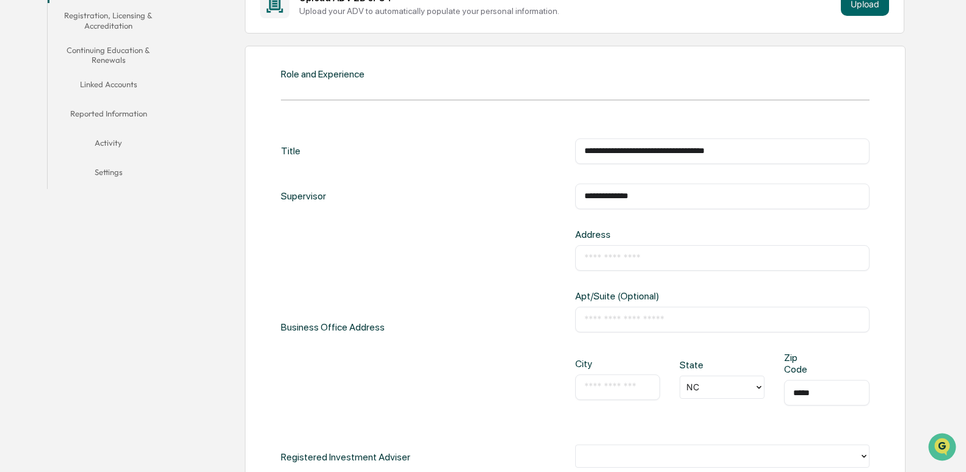
click at [760, 381] on div "City ​ State NC Zip Code ***** ​" at bounding box center [722, 388] width 294 height 73
click at [618, 381] on input "text" at bounding box center [617, 387] width 67 height 12
click at [649, 252] on input "text" at bounding box center [722, 258] width 276 height 12
type input "**********"
click at [609, 381] on input "text" at bounding box center [617, 387] width 67 height 12
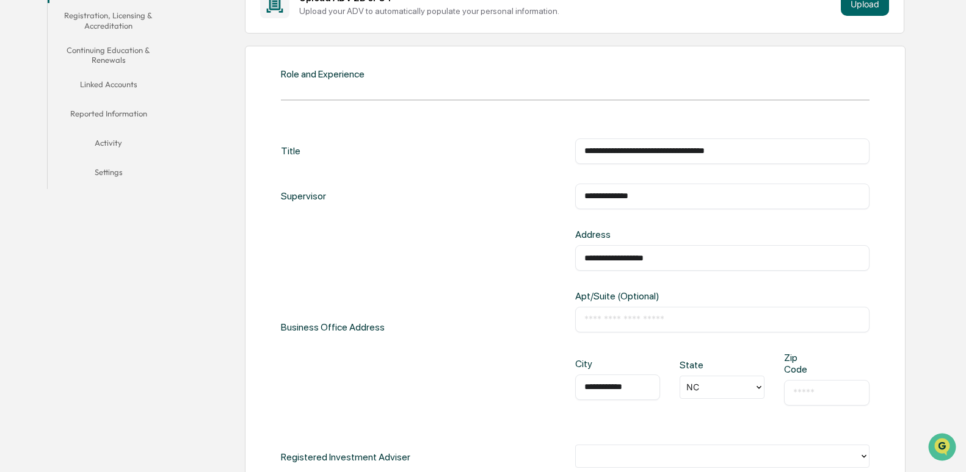
type input "**********"
click at [805, 387] on input "text" at bounding box center [826, 393] width 67 height 12
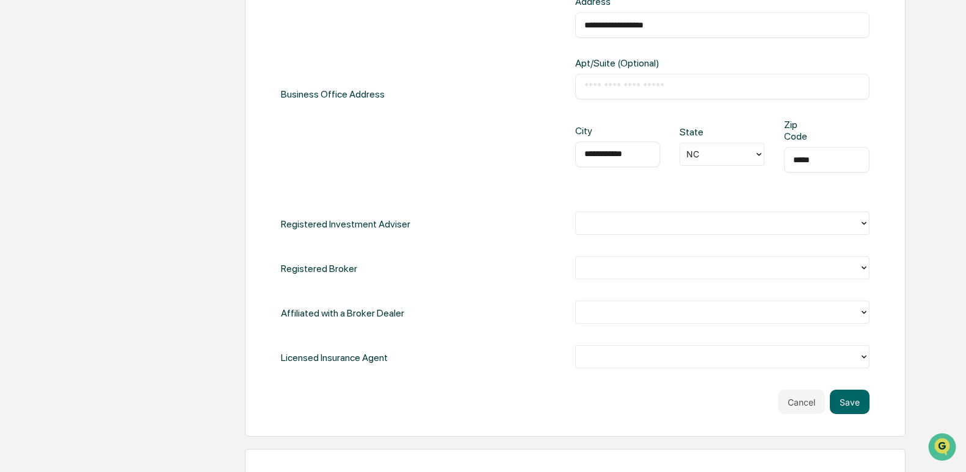
scroll to position [500, 0]
type input "*****"
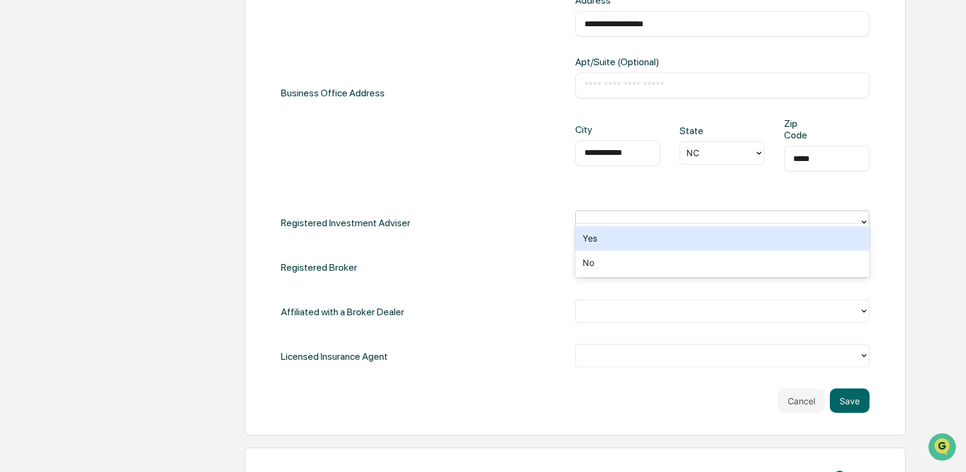
click at [753, 215] on div at bounding box center [717, 222] width 271 height 14
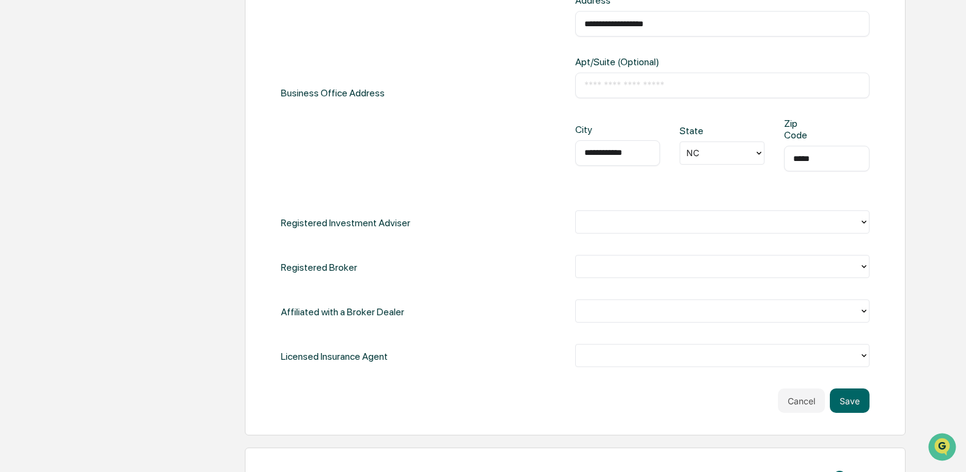
click at [506, 211] on div "Registered Investment Adviser" at bounding box center [575, 223] width 588 height 25
drag, startPoint x: 751, startPoint y: 317, endPoint x: 761, endPoint y: 326, distance: 12.9
click at [761, 326] on div "**********" at bounding box center [575, 137] width 588 height 466
click at [848, 391] on button "Save" at bounding box center [849, 401] width 40 height 24
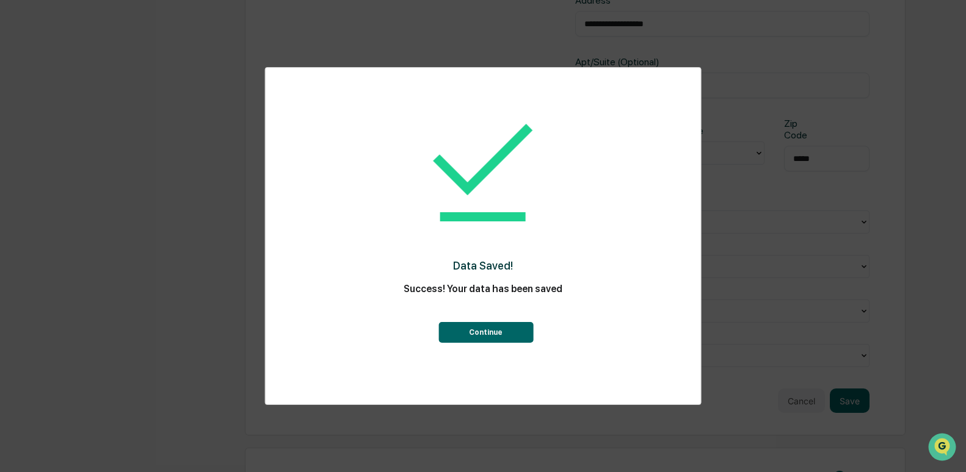
click at [500, 338] on button "Continue" at bounding box center [485, 332] width 95 height 21
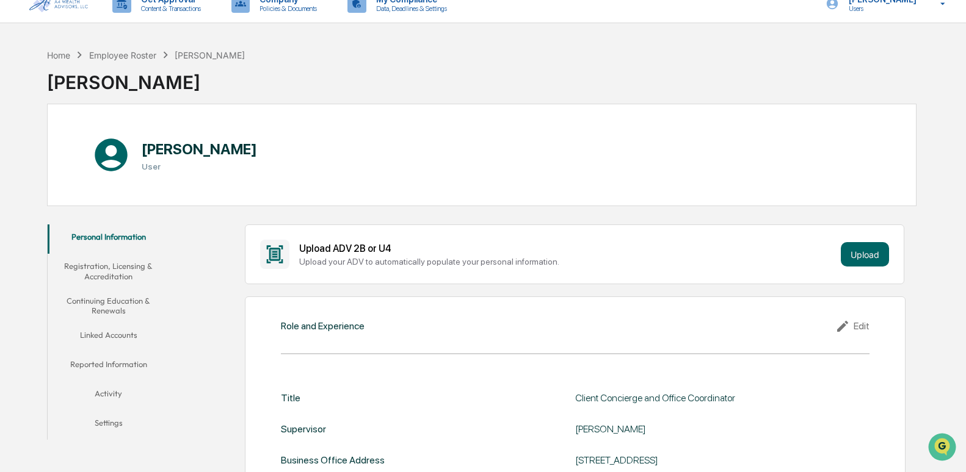
scroll to position [0, 0]
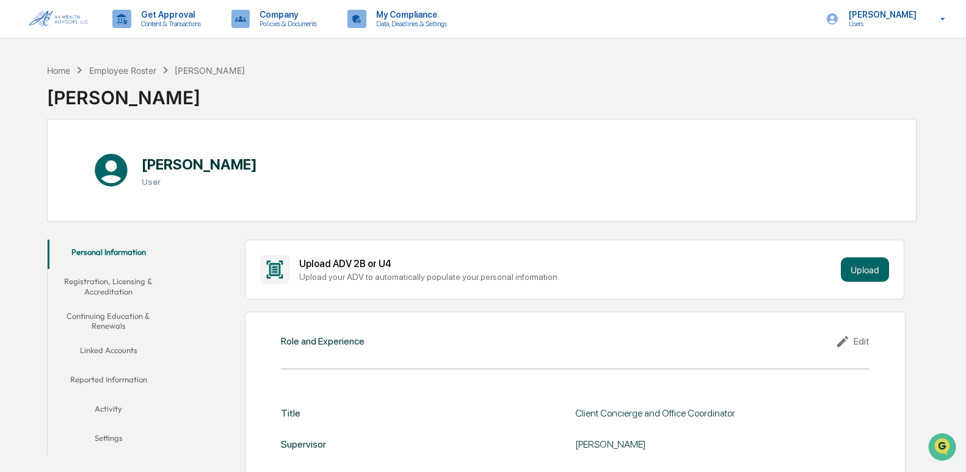
click at [112, 283] on button "Registration, Licensing & Accreditation" at bounding box center [108, 286] width 121 height 35
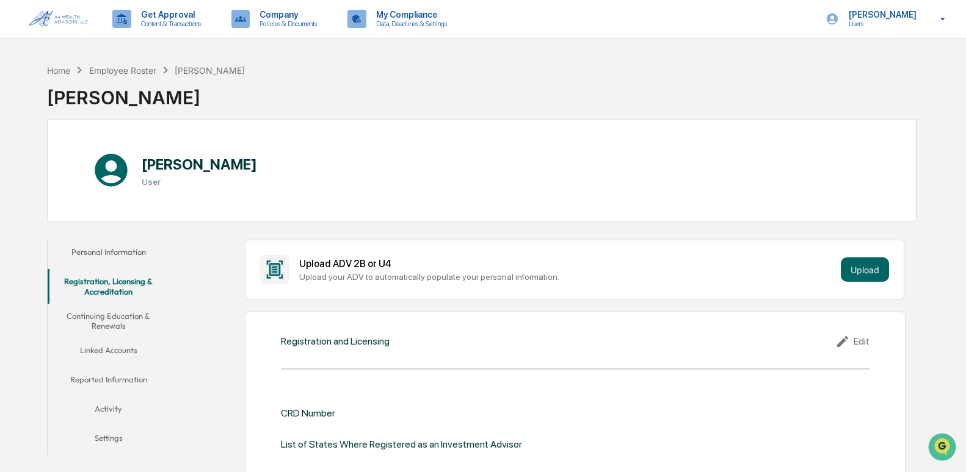
click at [107, 322] on button "Continuing Education & Renewals" at bounding box center [108, 321] width 121 height 35
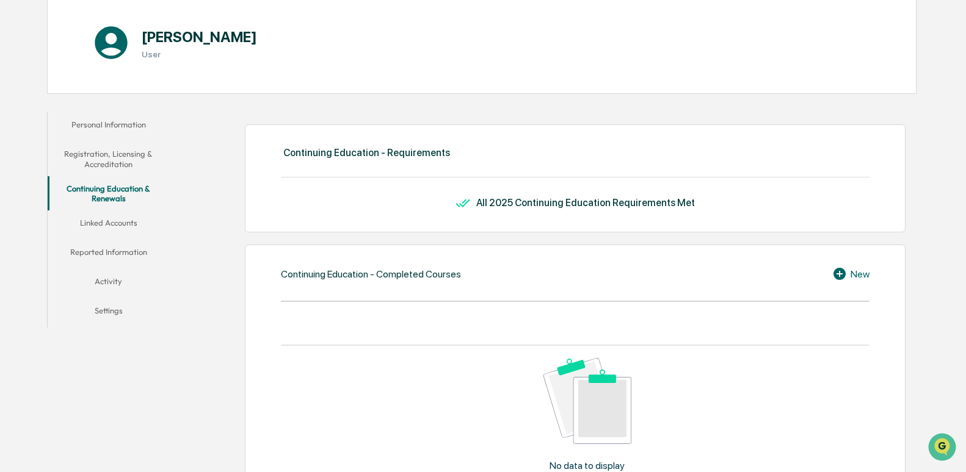
click at [106, 229] on button "Linked Accounts" at bounding box center [108, 225] width 121 height 29
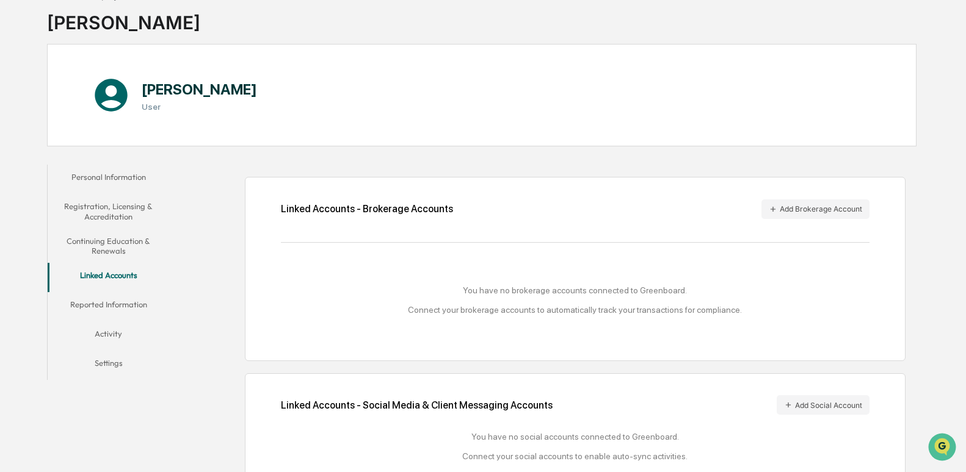
scroll to position [104, 0]
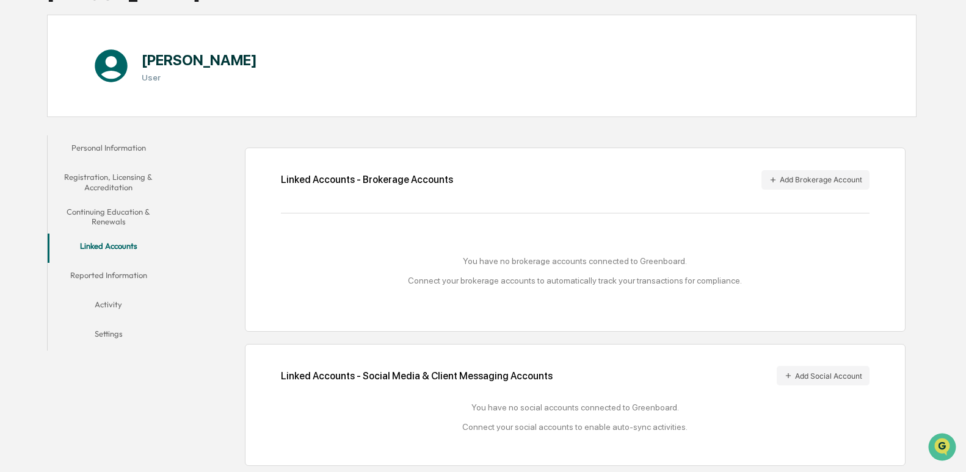
click at [143, 272] on button "Reported Information" at bounding box center [108, 277] width 121 height 29
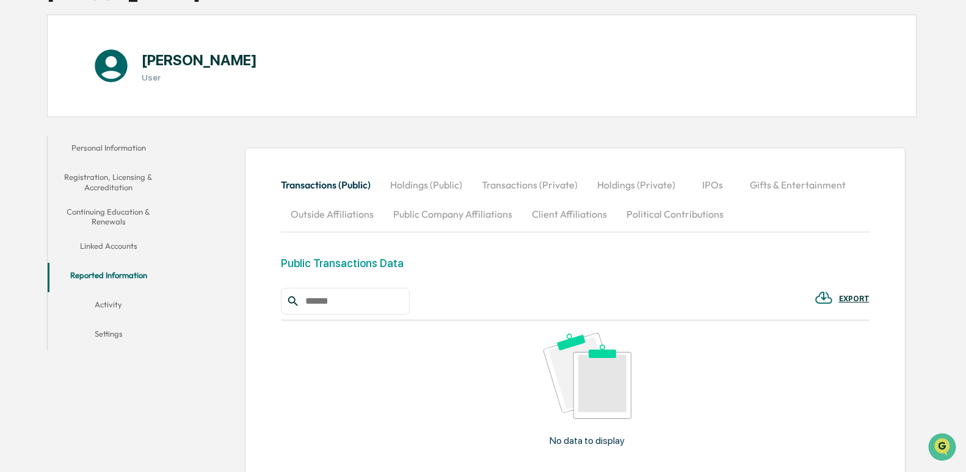
click at [114, 300] on button "Activity" at bounding box center [108, 306] width 121 height 29
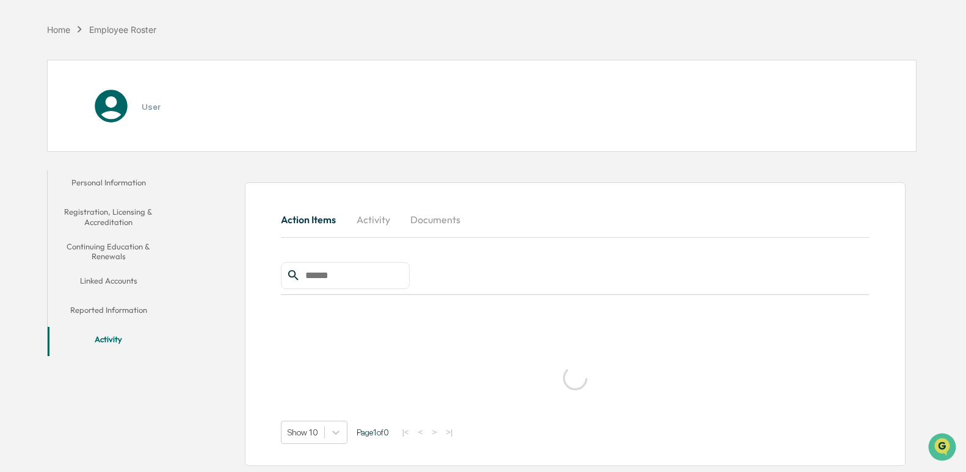
scroll to position [58, 0]
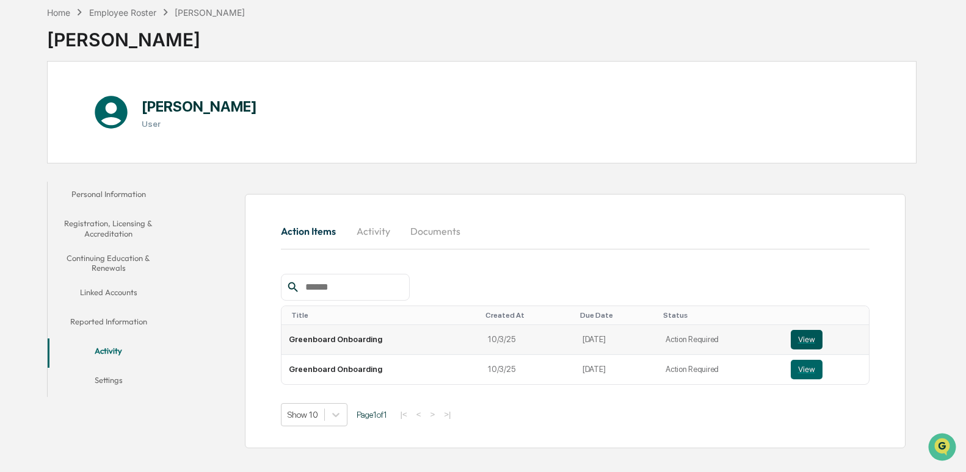
click at [804, 338] on button "View" at bounding box center [806, 340] width 32 height 20
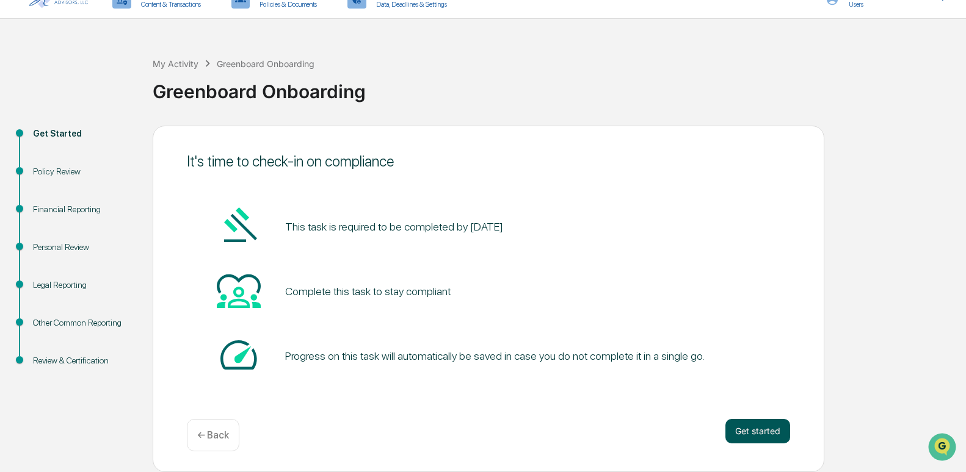
click at [760, 435] on button "Get started" at bounding box center [757, 431] width 65 height 24
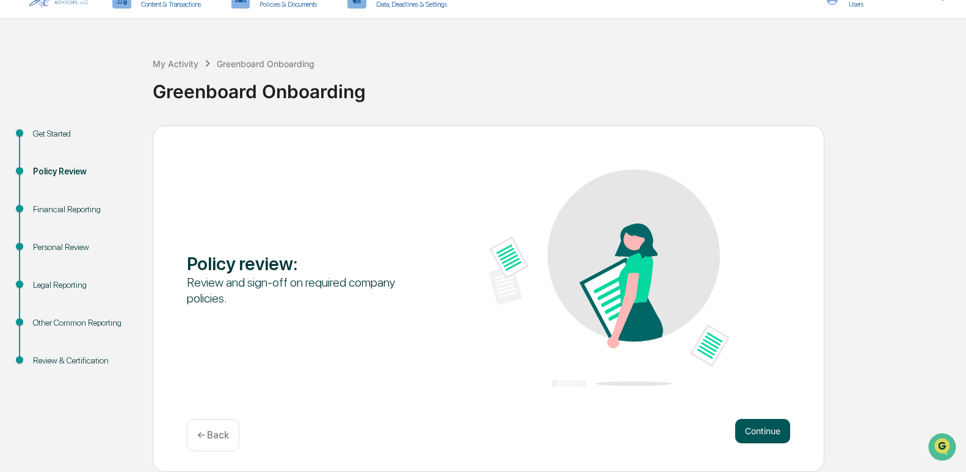
click at [774, 440] on button "Continue" at bounding box center [762, 431] width 55 height 24
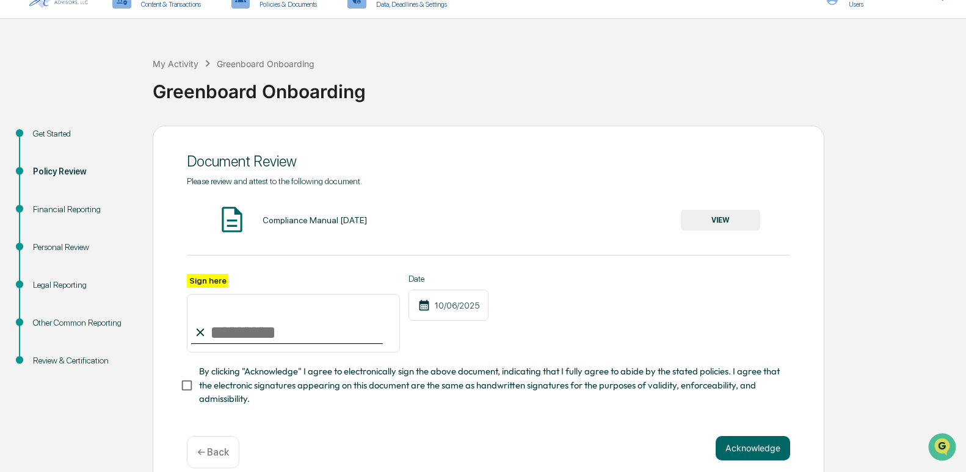
click at [722, 225] on button "VIEW" at bounding box center [720, 220] width 79 height 21
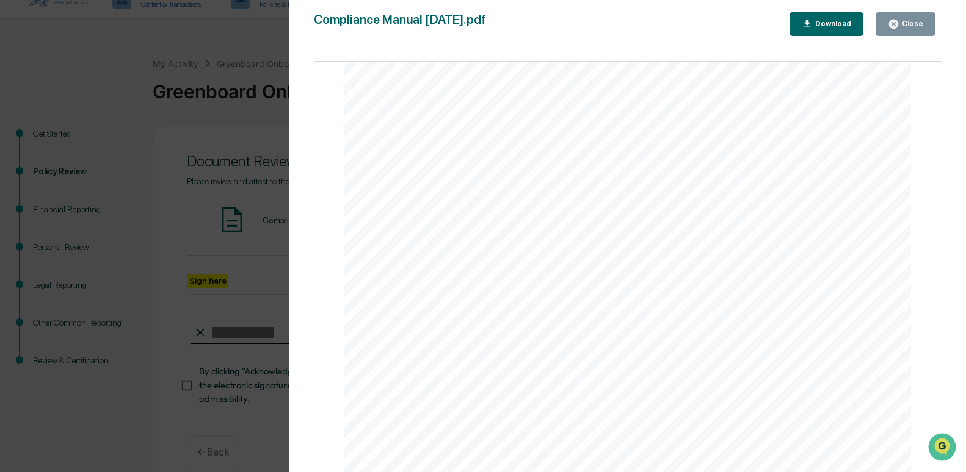
scroll to position [1041, 0]
click at [889, 27] on button "Close" at bounding box center [905, 24] width 60 height 24
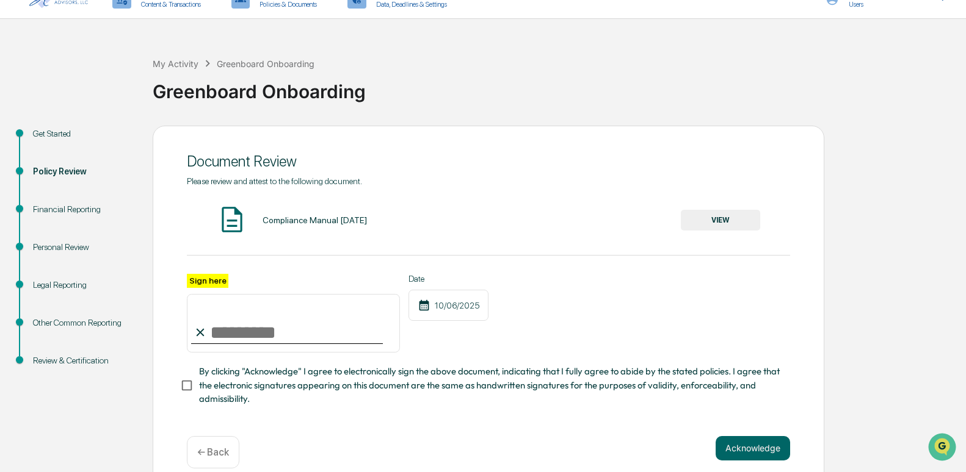
click at [278, 330] on input "Sign here" at bounding box center [293, 323] width 213 height 59
type input "**********"
click at [746, 455] on button "Acknowledge" at bounding box center [752, 448] width 74 height 24
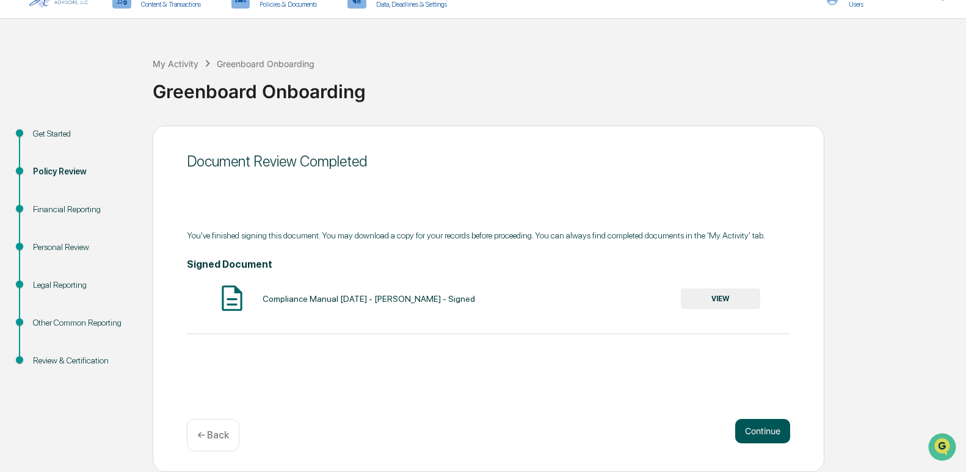
click at [758, 437] on button "Continue" at bounding box center [762, 431] width 55 height 24
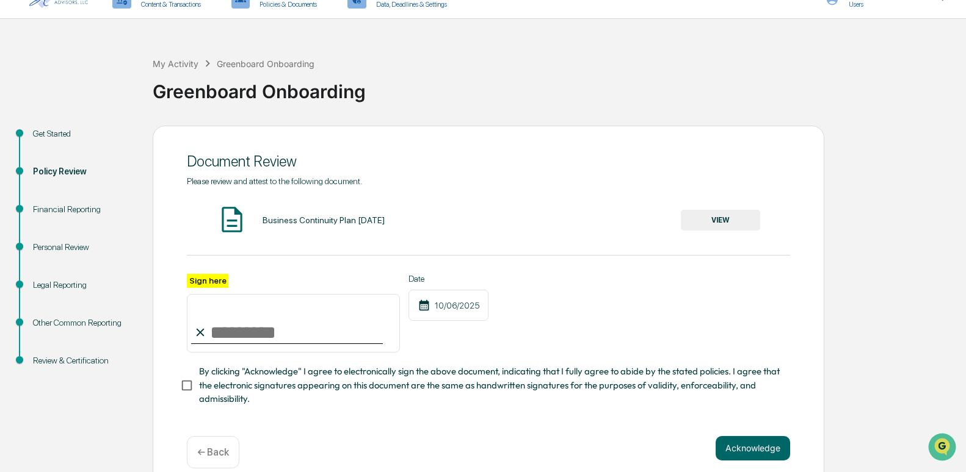
click at [731, 223] on button "VIEW" at bounding box center [720, 220] width 79 height 21
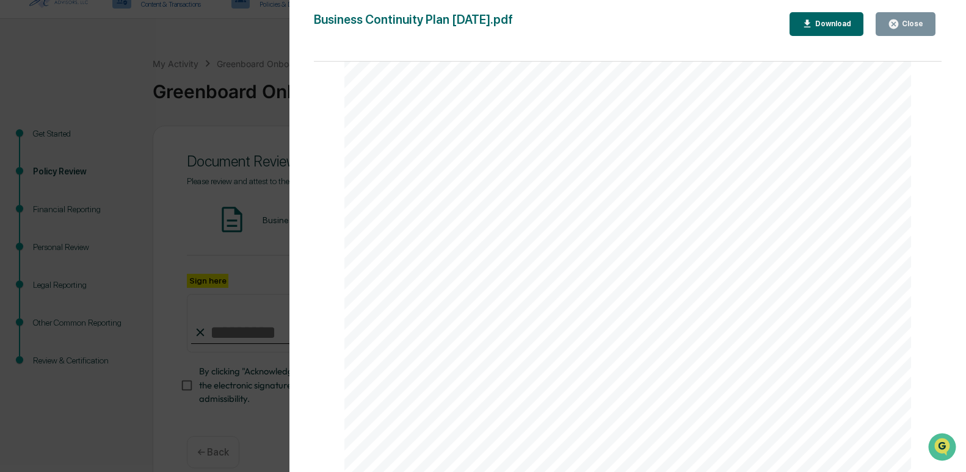
scroll to position [2434, 0]
click at [913, 20] on div "Close" at bounding box center [911, 24] width 24 height 9
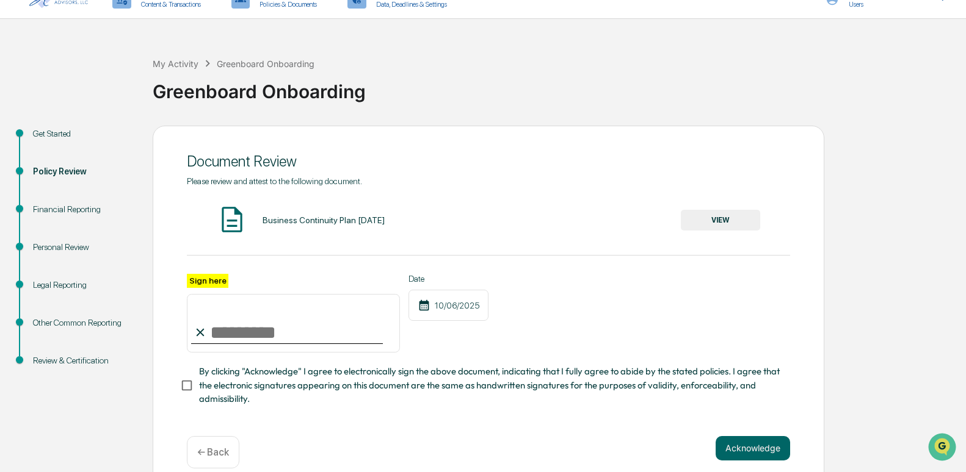
click at [340, 323] on input "Sign here" at bounding box center [293, 323] width 213 height 59
type input "**********"
click at [729, 459] on button "Acknowledge" at bounding box center [752, 448] width 74 height 24
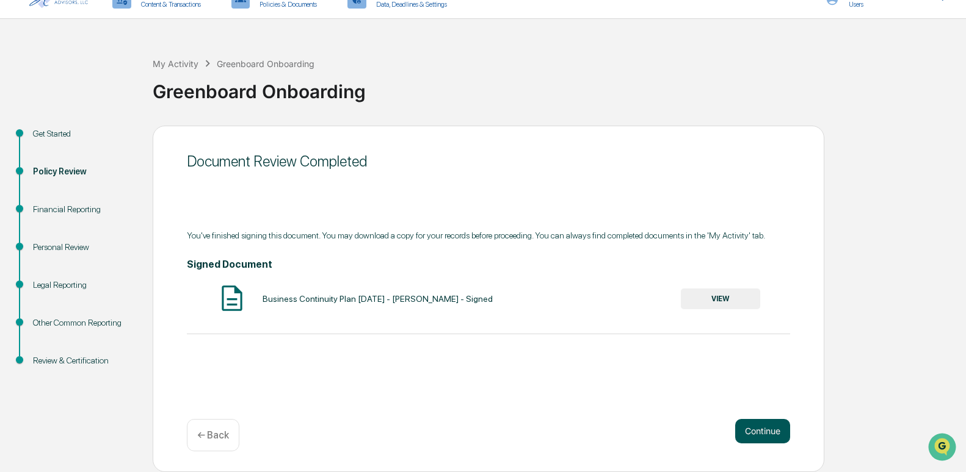
click at [773, 433] on button "Continue" at bounding box center [762, 431] width 55 height 24
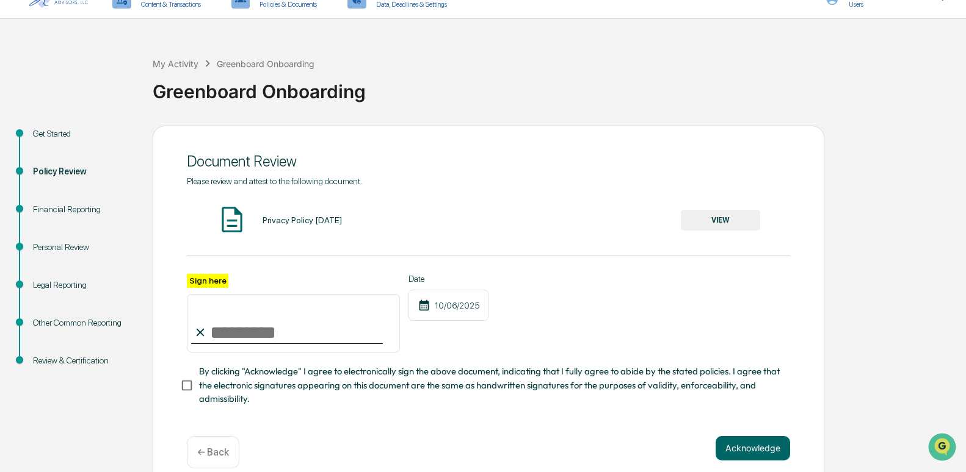
click at [701, 226] on button "VIEW" at bounding box center [720, 220] width 79 height 21
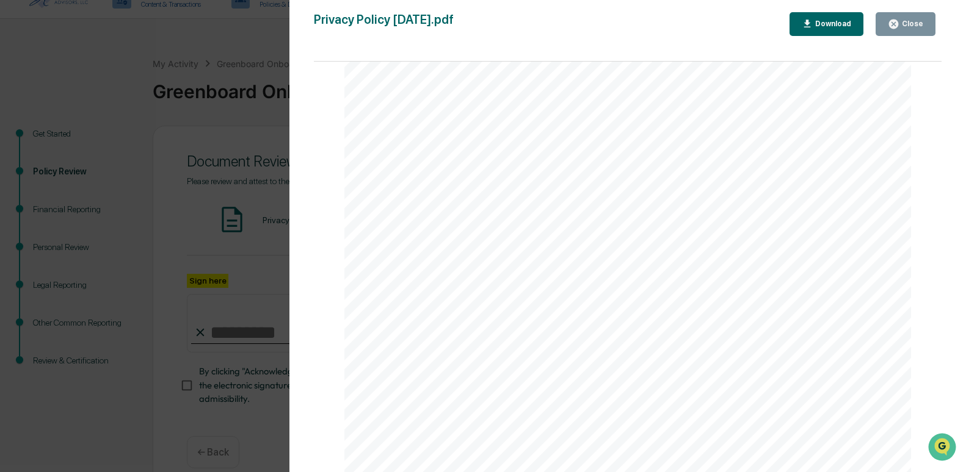
scroll to position [1124, 0]
click at [930, 32] on button "Close" at bounding box center [905, 24] width 60 height 24
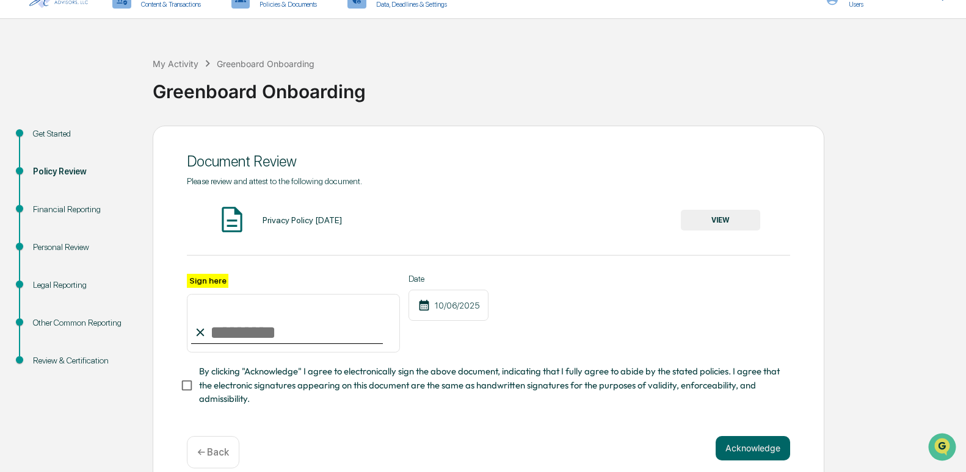
click at [302, 336] on input "Sign here" at bounding box center [293, 323] width 213 height 59
type input "**********"
click at [745, 446] on button "Acknowledge" at bounding box center [752, 448] width 74 height 24
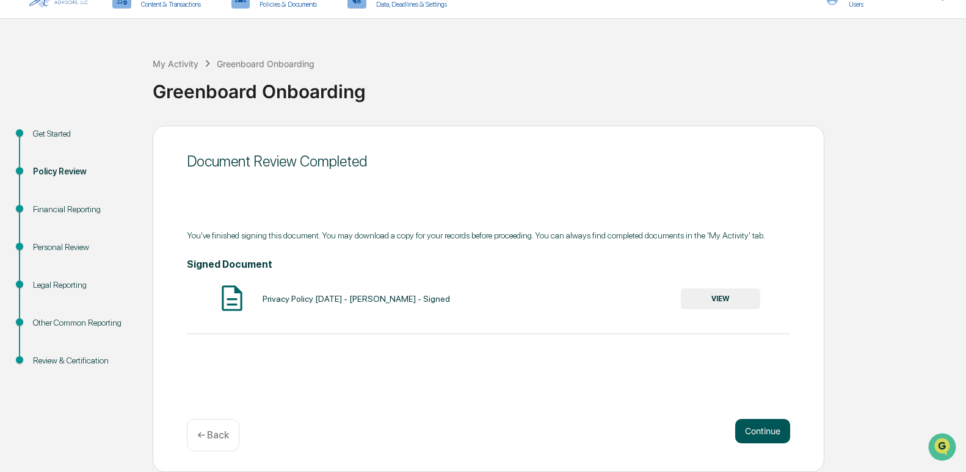
click at [752, 436] on button "Continue" at bounding box center [762, 431] width 55 height 24
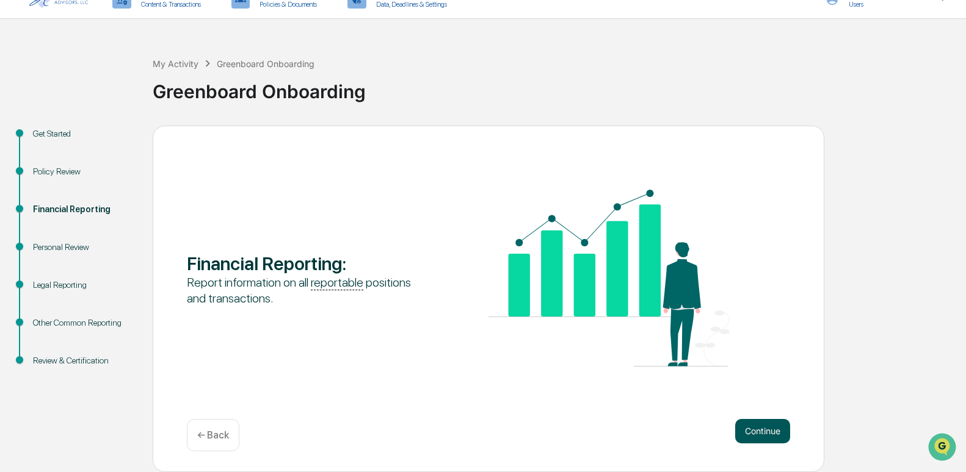
click at [756, 430] on button "Continue" at bounding box center [762, 431] width 55 height 24
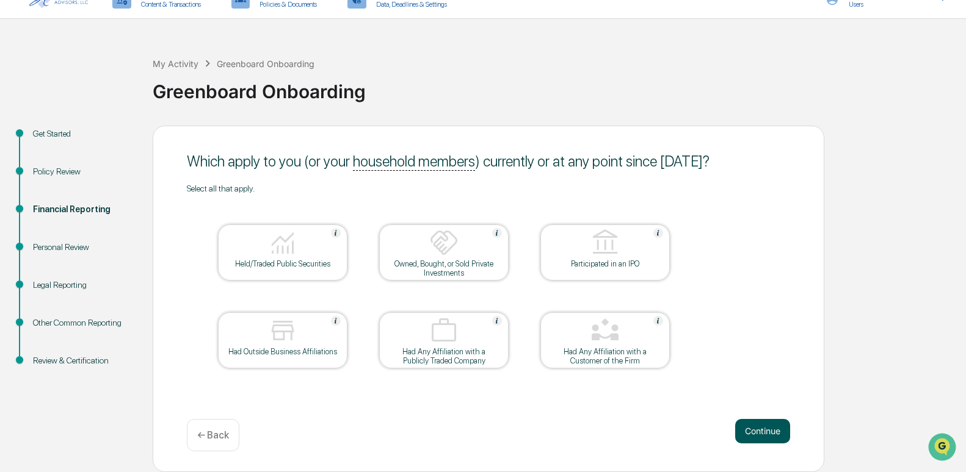
click at [765, 433] on button "Continue" at bounding box center [762, 431] width 55 height 24
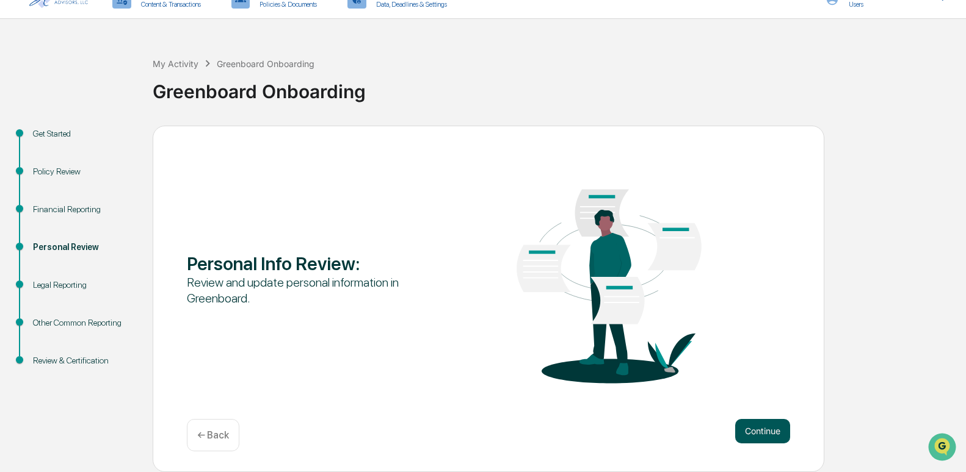
click at [753, 428] on button "Continue" at bounding box center [762, 431] width 55 height 24
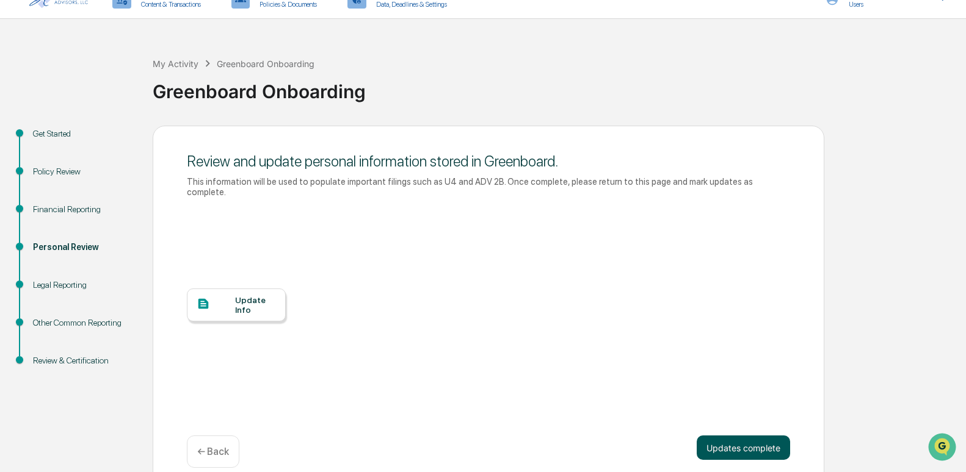
click at [718, 436] on button "Updates complete" at bounding box center [742, 448] width 93 height 24
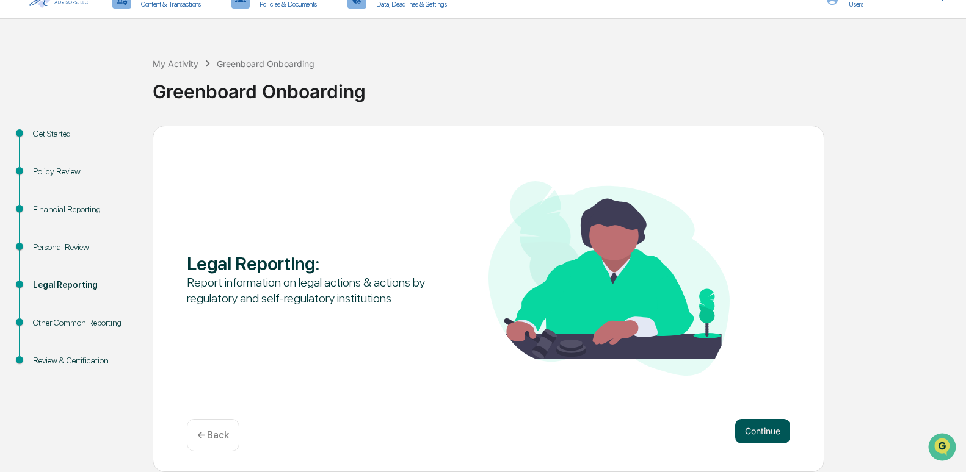
click at [761, 428] on button "Continue" at bounding box center [762, 431] width 55 height 24
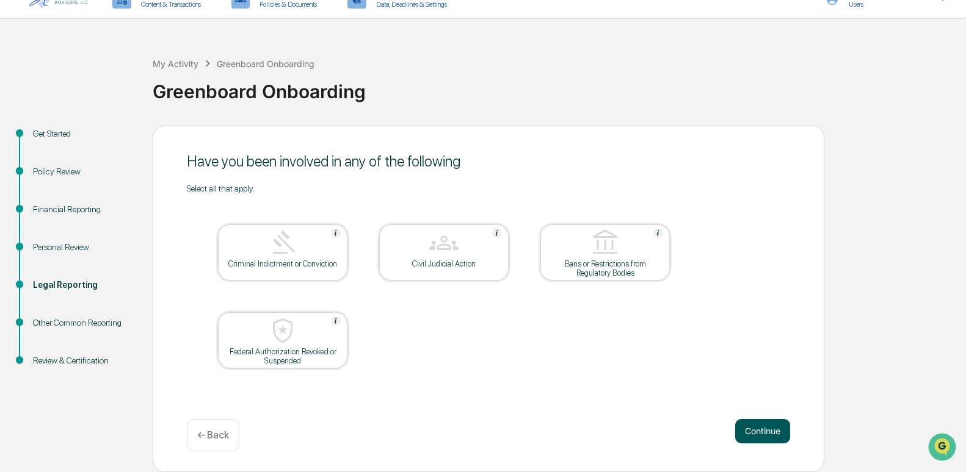
click at [762, 432] on button "Continue" at bounding box center [762, 431] width 55 height 24
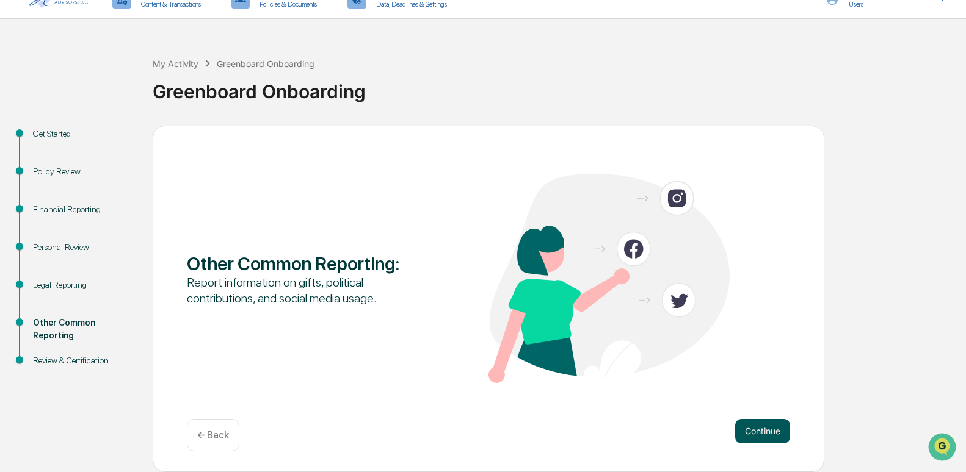
click at [751, 427] on button "Continue" at bounding box center [762, 431] width 55 height 24
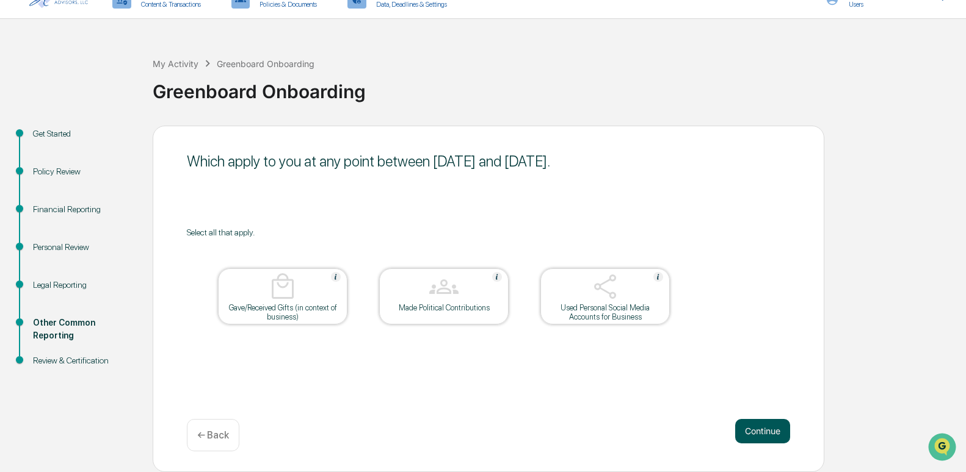
click at [774, 427] on button "Continue" at bounding box center [762, 431] width 55 height 24
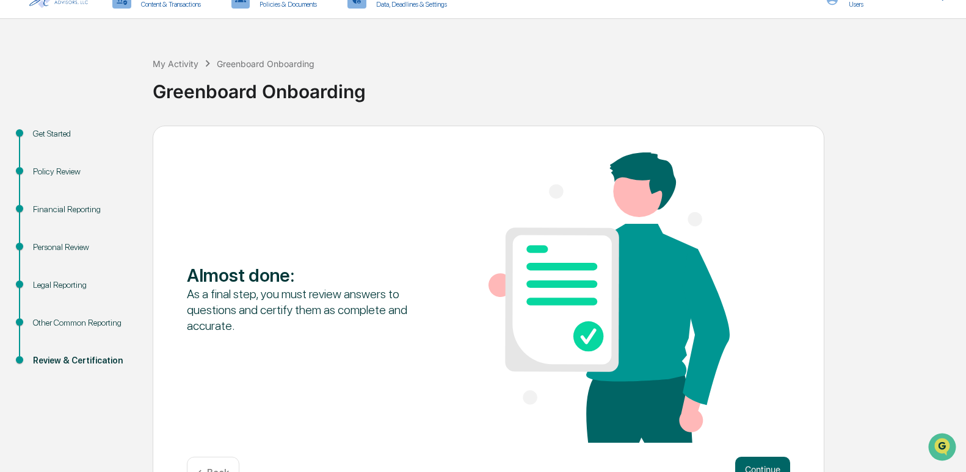
scroll to position [57, 0]
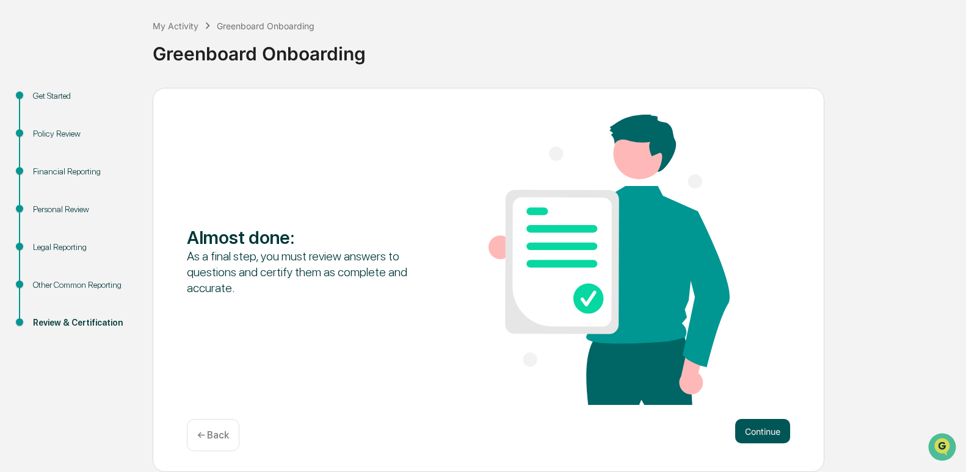
click at [757, 436] on button "Continue" at bounding box center [762, 431] width 55 height 24
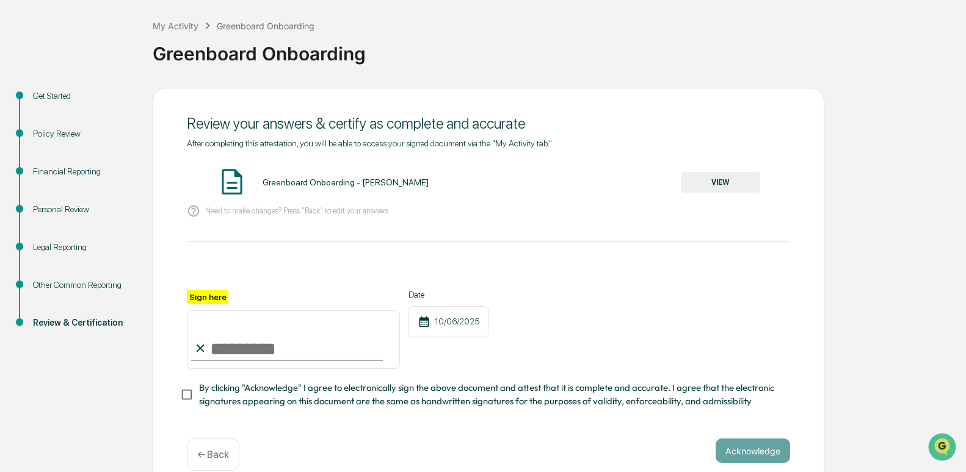
click at [692, 192] on button "VIEW" at bounding box center [720, 182] width 79 height 21
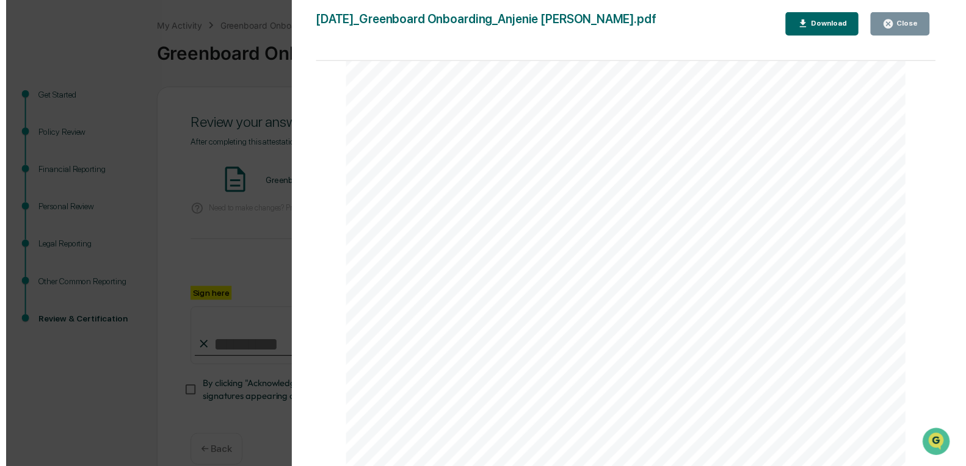
scroll to position [2941, 0]
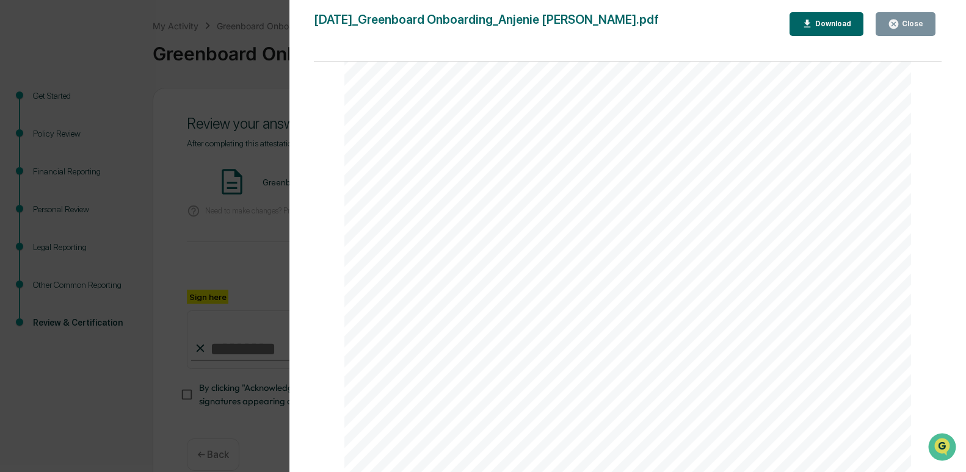
click at [912, 33] on button "Close" at bounding box center [905, 24] width 60 height 24
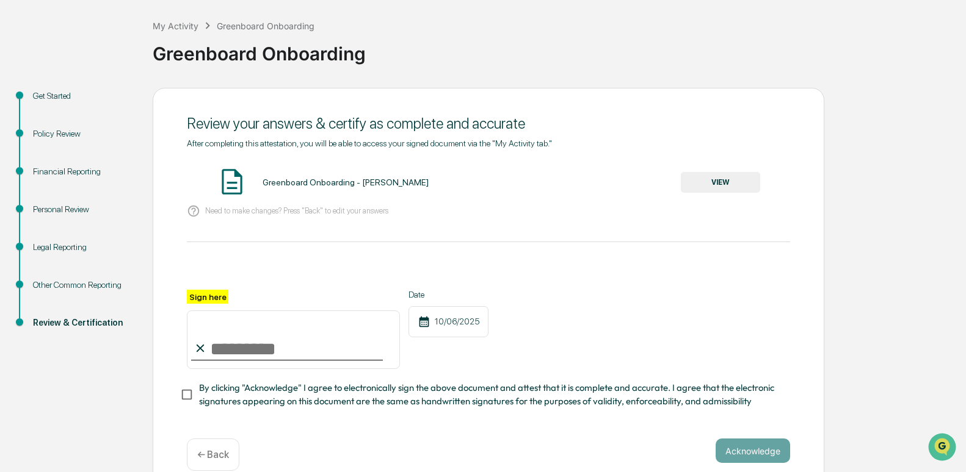
click at [278, 358] on input "Sign here" at bounding box center [293, 340] width 213 height 59
type input "**********"
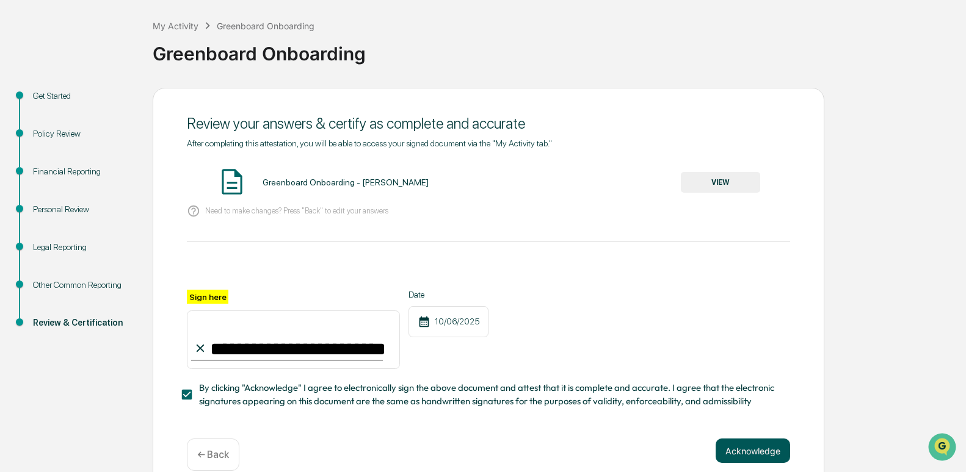
click at [737, 452] on button "Acknowledge" at bounding box center [752, 451] width 74 height 24
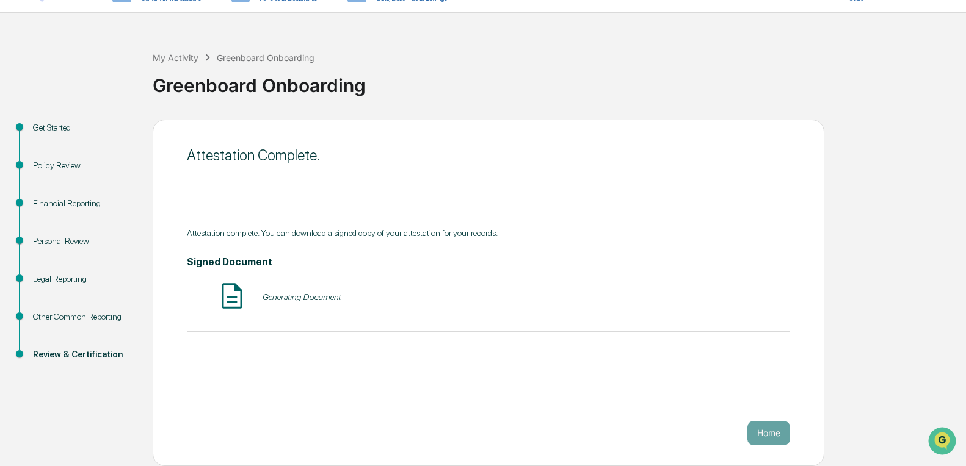
scroll to position [20, 0]
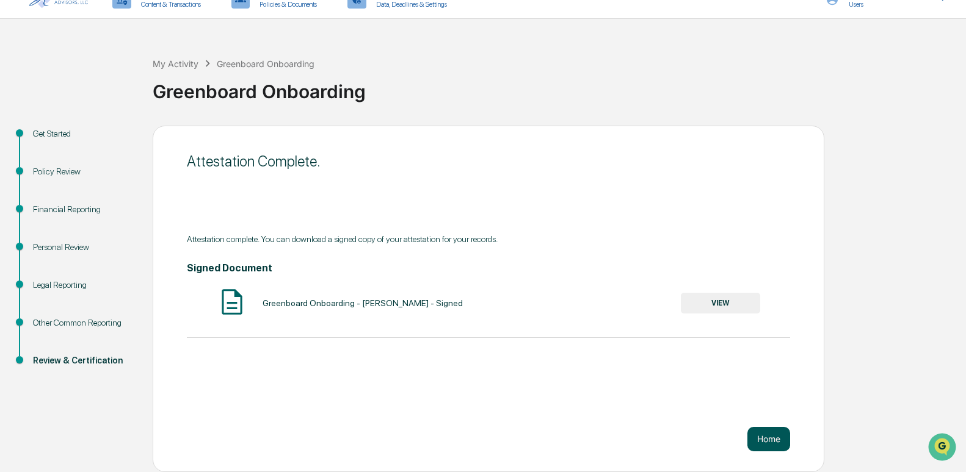
click at [771, 435] on button "Home" at bounding box center [768, 439] width 43 height 24
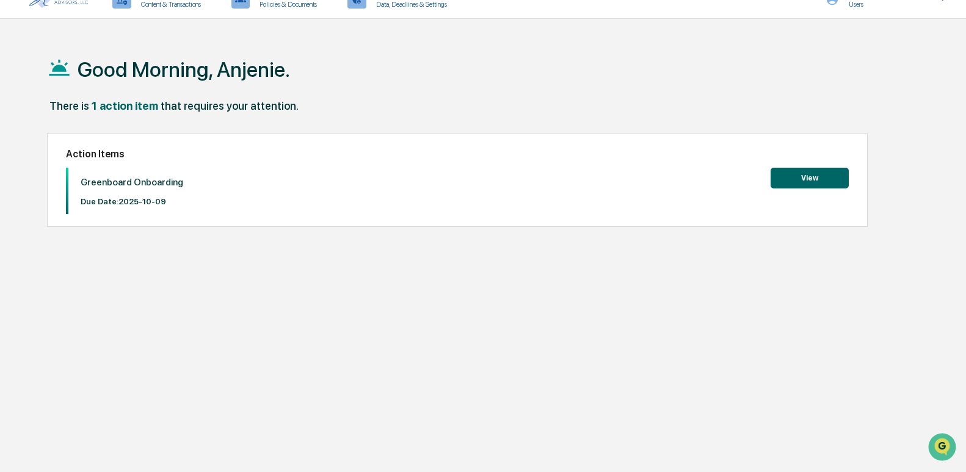
click at [834, 178] on button "View" at bounding box center [809, 178] width 78 height 21
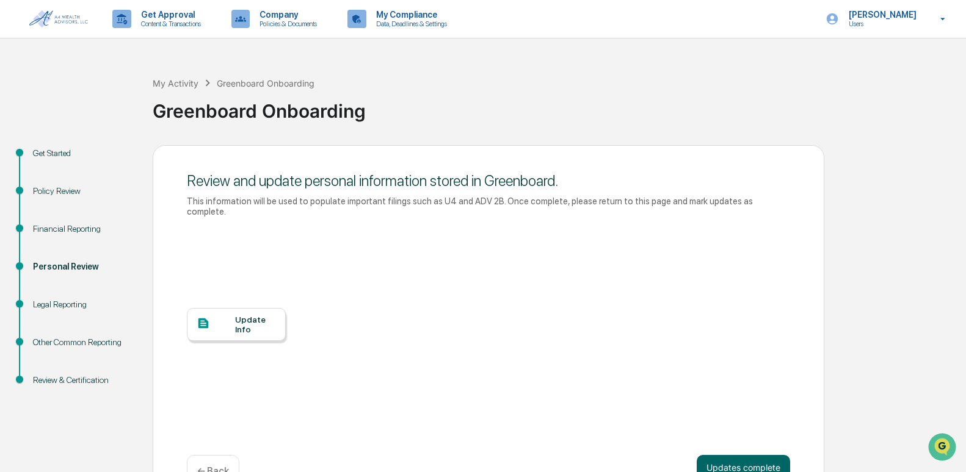
scroll to position [26, 0]
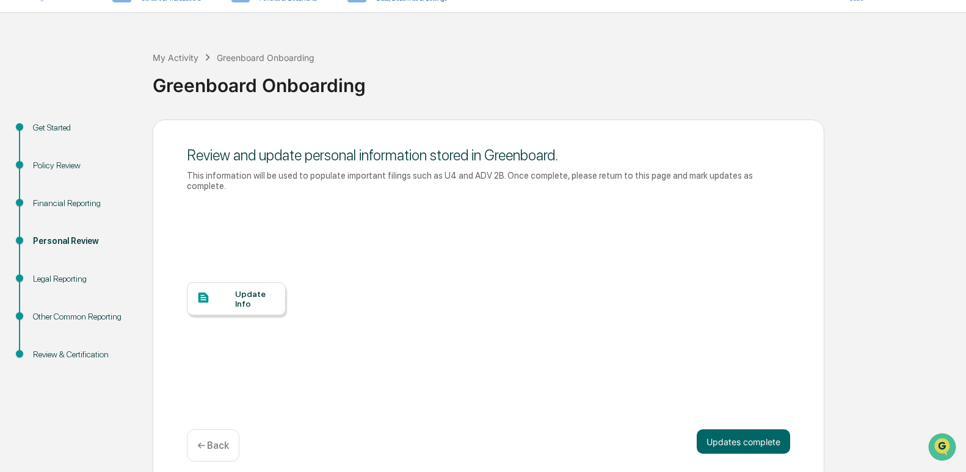
click at [254, 292] on div "Update Info" at bounding box center [255, 299] width 41 height 20
click at [732, 438] on button "Updates complete" at bounding box center [742, 442] width 93 height 24
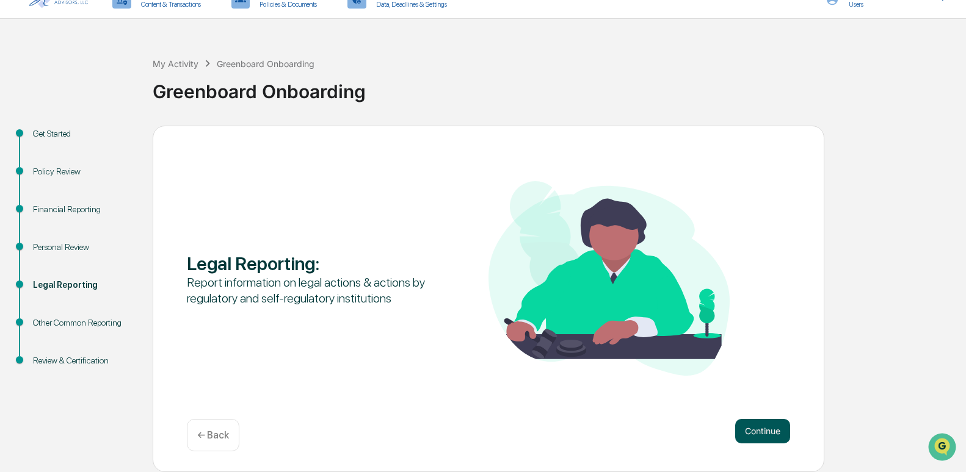
click at [748, 436] on button "Continue" at bounding box center [762, 431] width 55 height 24
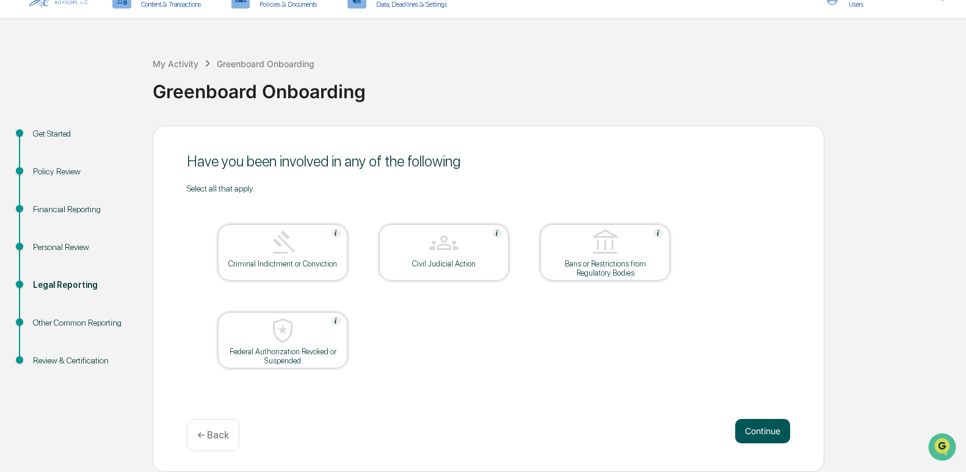
click at [748, 436] on button "Continue" at bounding box center [762, 431] width 55 height 24
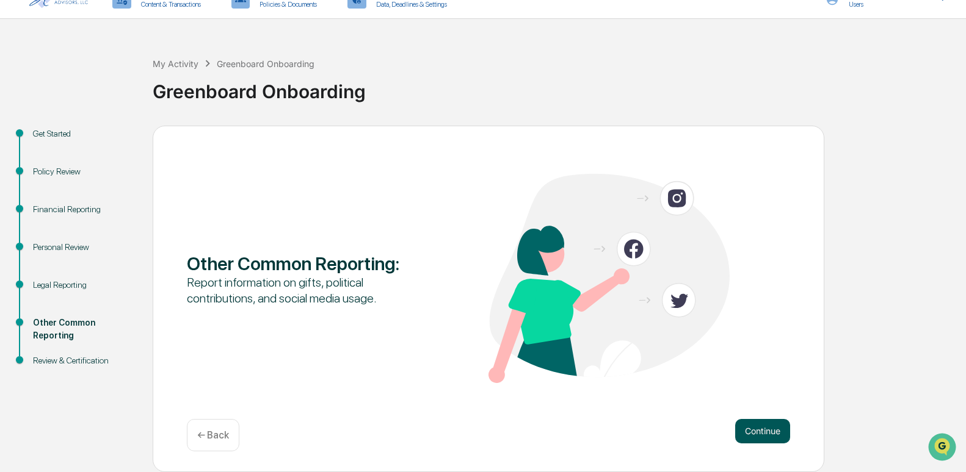
click at [748, 436] on button "Continue" at bounding box center [762, 431] width 55 height 24
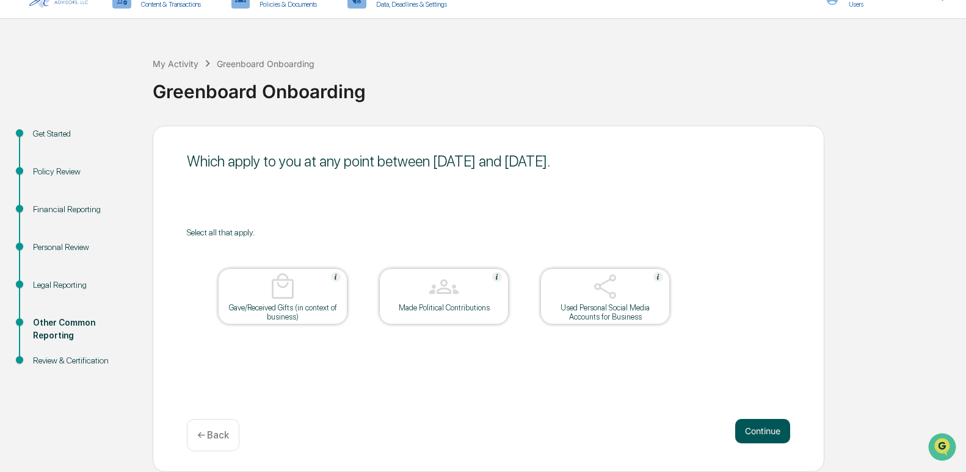
click at [748, 436] on button "Continue" at bounding box center [762, 431] width 55 height 24
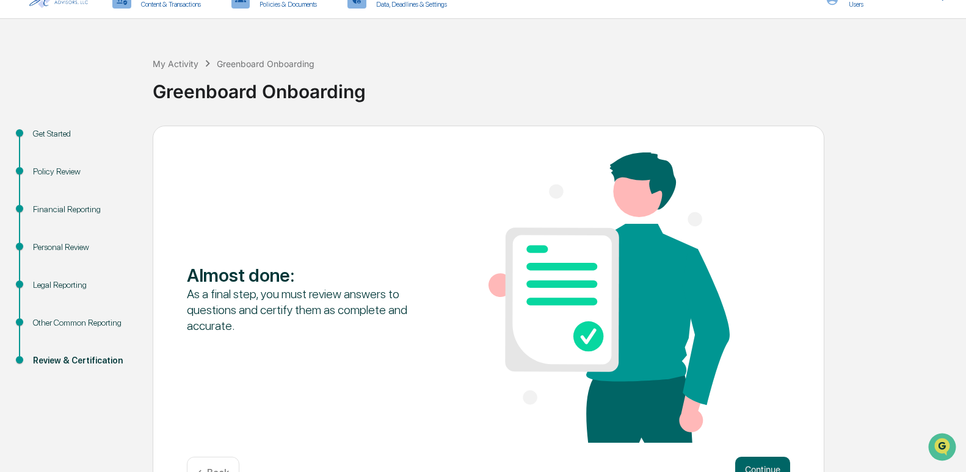
click at [750, 436] on div "Almost done : As a final step, you must review answers to questions and certify…" at bounding box center [488, 299] width 603 height 293
click at [750, 463] on button "Continue" at bounding box center [762, 469] width 55 height 24
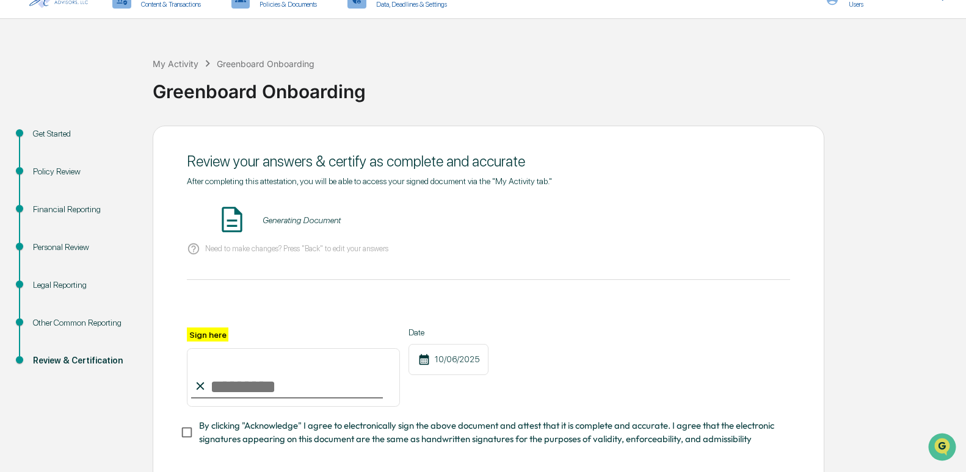
scroll to position [81, 0]
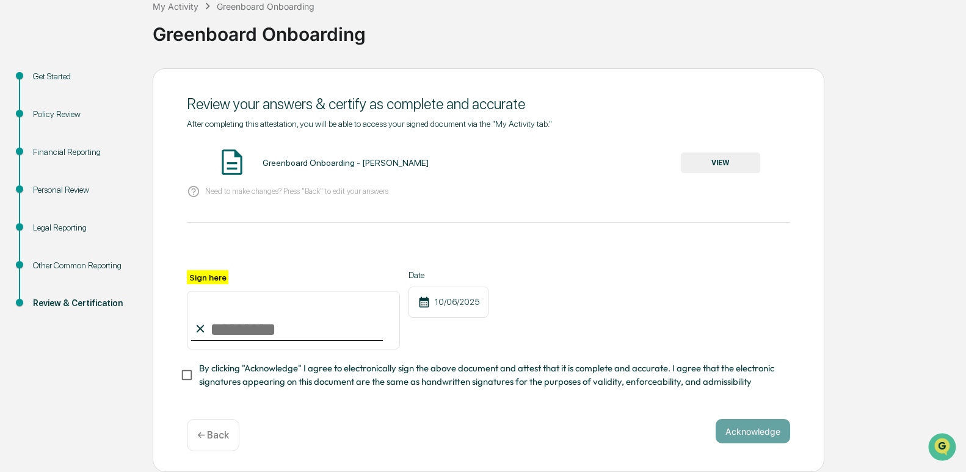
click at [329, 323] on input "Sign here" at bounding box center [293, 320] width 213 height 59
type input "**********"
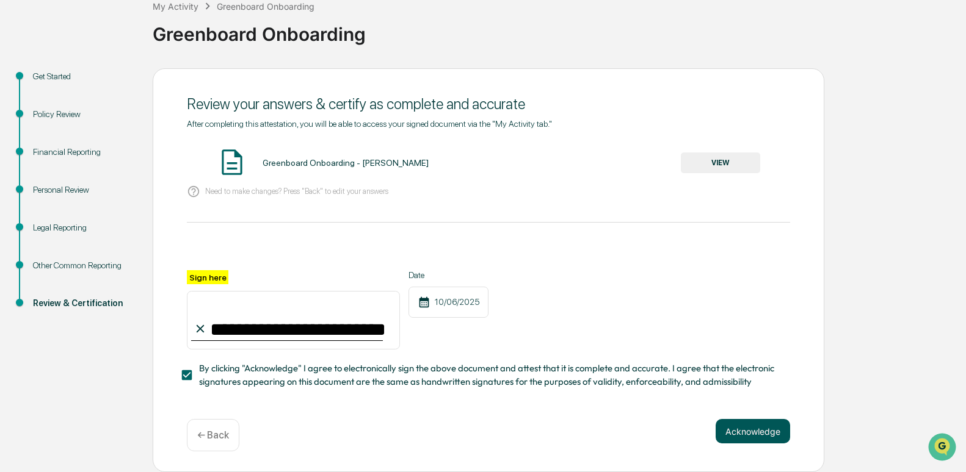
click at [745, 436] on button "Acknowledge" at bounding box center [752, 431] width 74 height 24
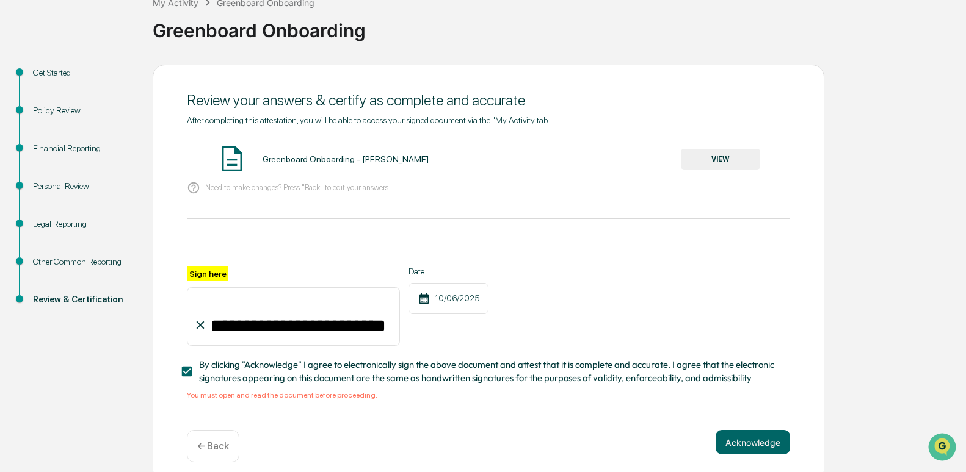
click at [706, 164] on button "VIEW" at bounding box center [720, 159] width 79 height 21
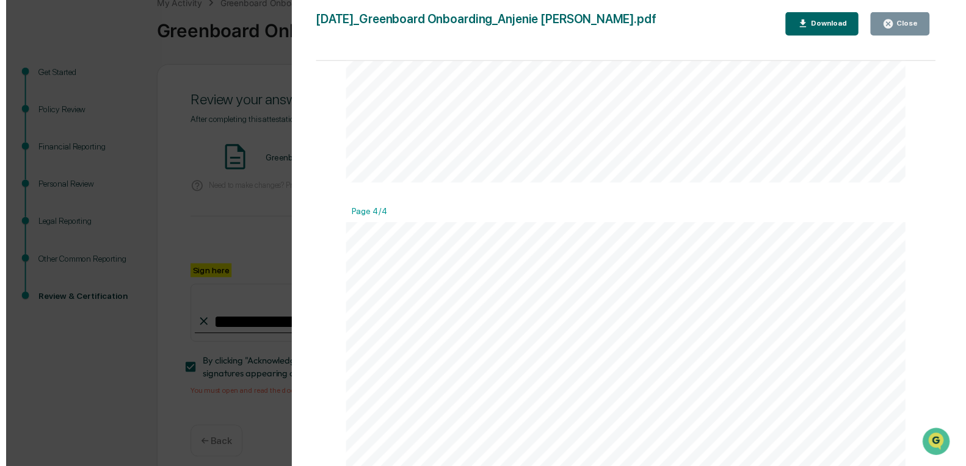
scroll to position [2941, 0]
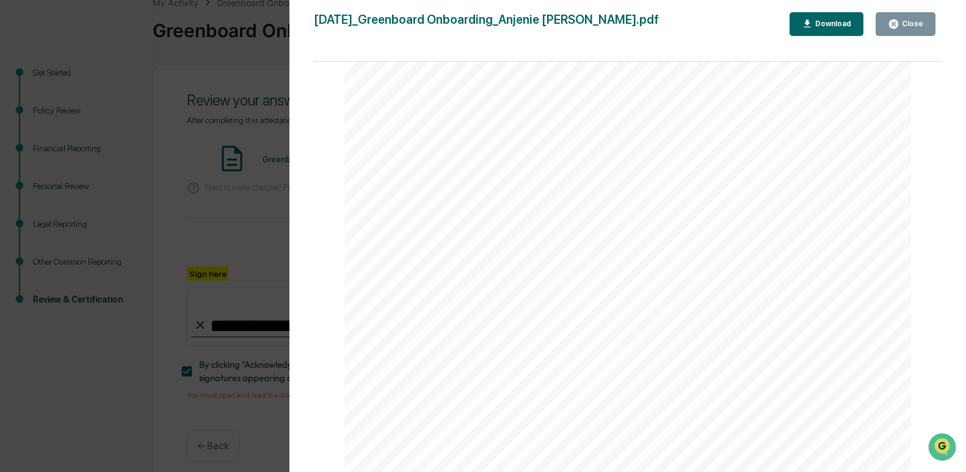
click at [911, 26] on div "Close" at bounding box center [911, 24] width 24 height 9
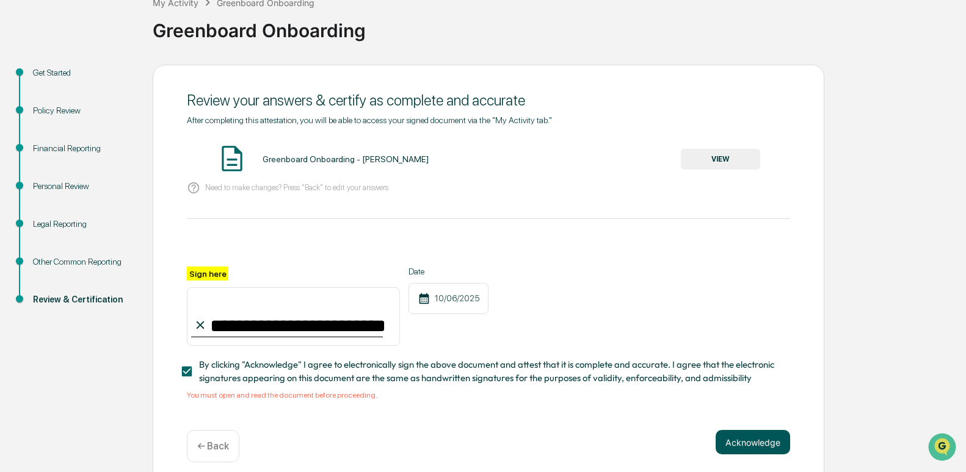
click at [752, 441] on button "Acknowledge" at bounding box center [752, 442] width 74 height 24
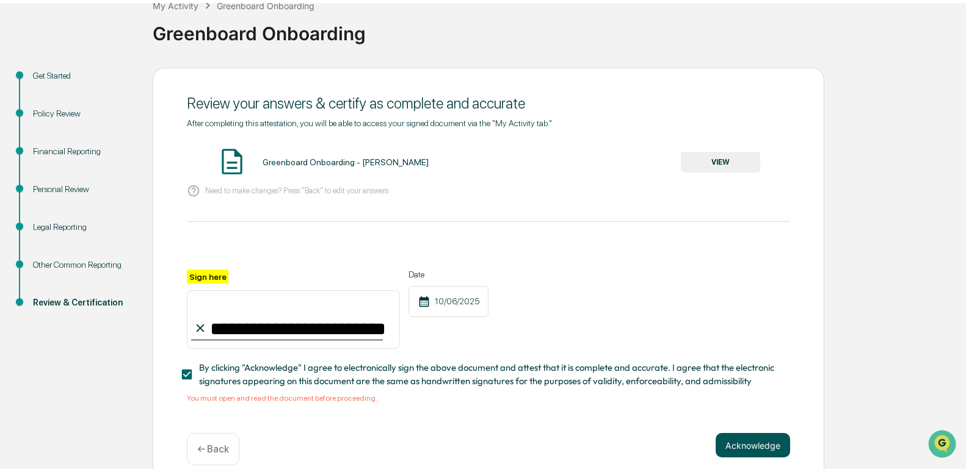
scroll to position [20, 0]
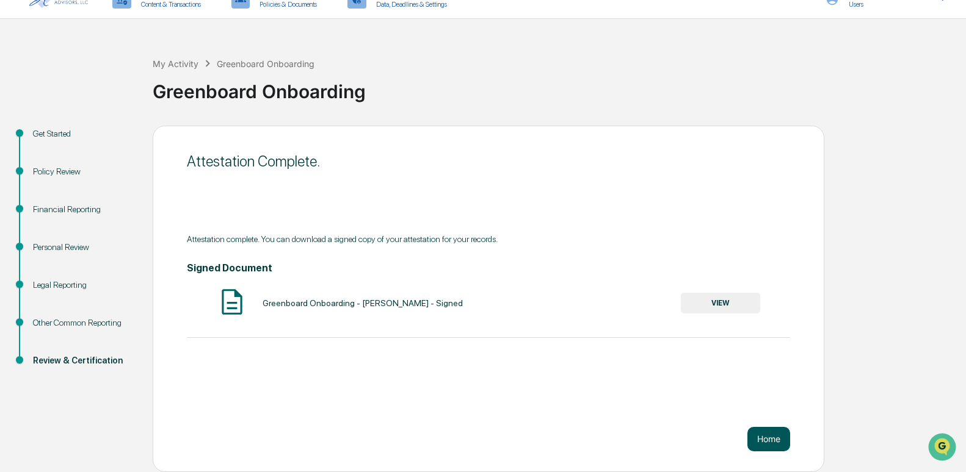
click at [764, 433] on button "Home" at bounding box center [768, 439] width 43 height 24
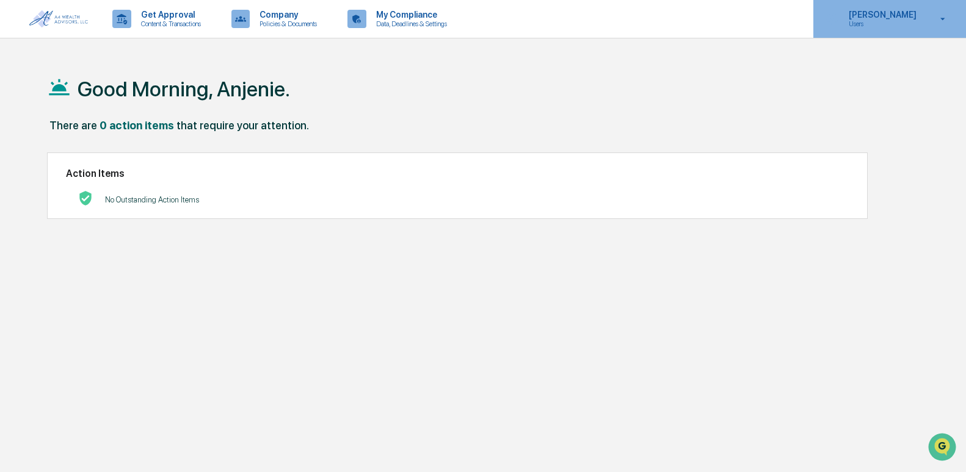
click at [886, 29] on div "[PERSON_NAME] Users" at bounding box center [889, 19] width 153 height 38
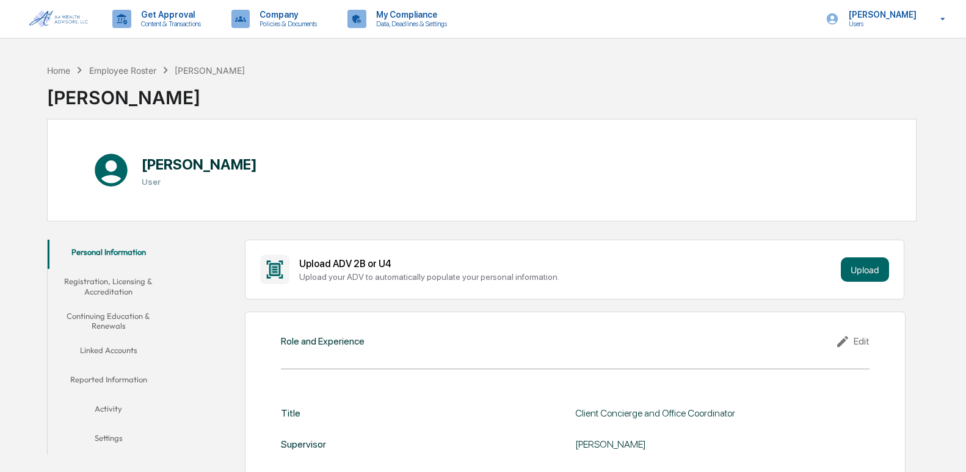
scroll to position [211, 0]
